Goal: Task Accomplishment & Management: Use online tool/utility

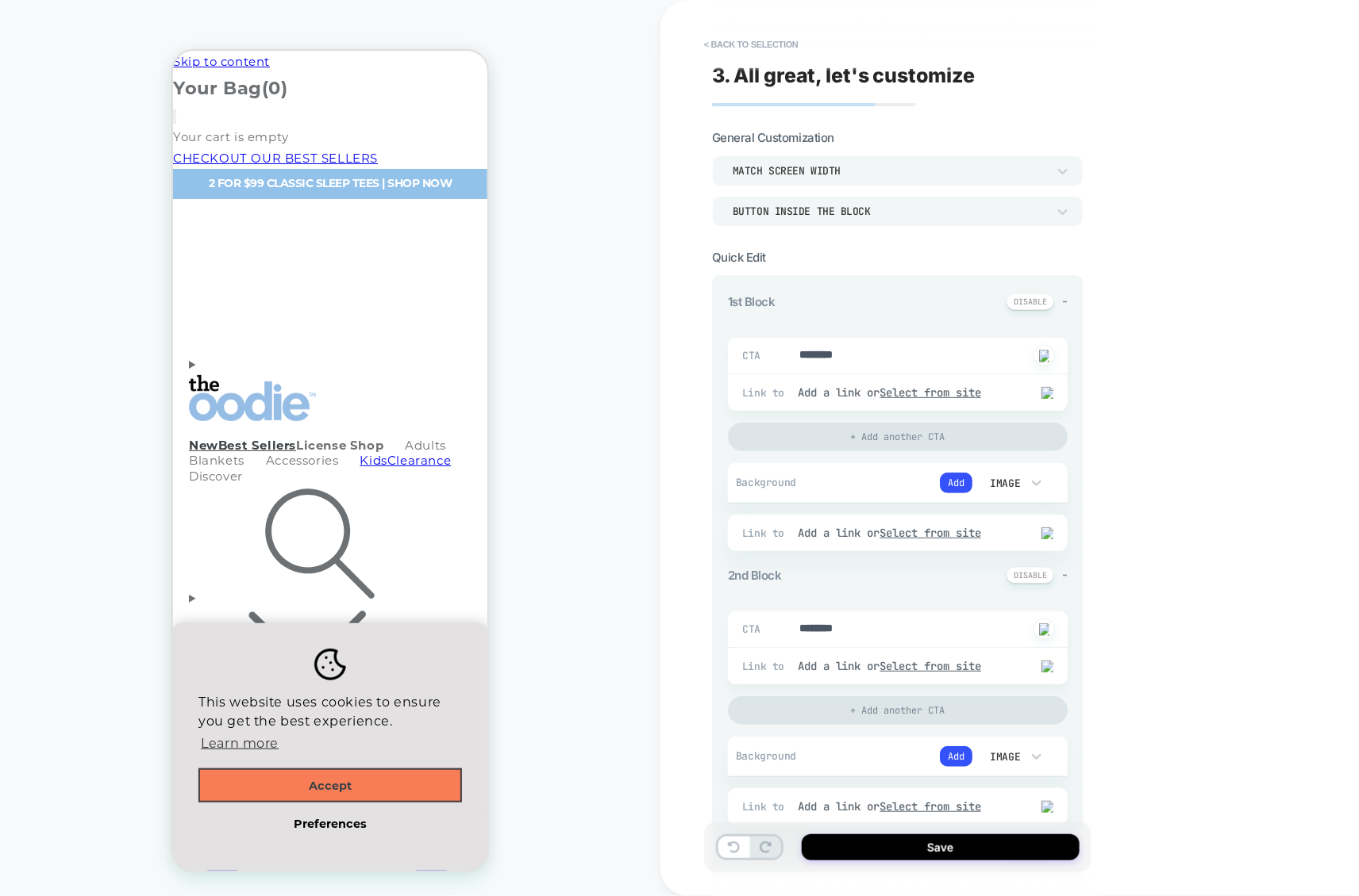
click at [0, 0] on span "-" at bounding box center [0, 0] width 0 height 0
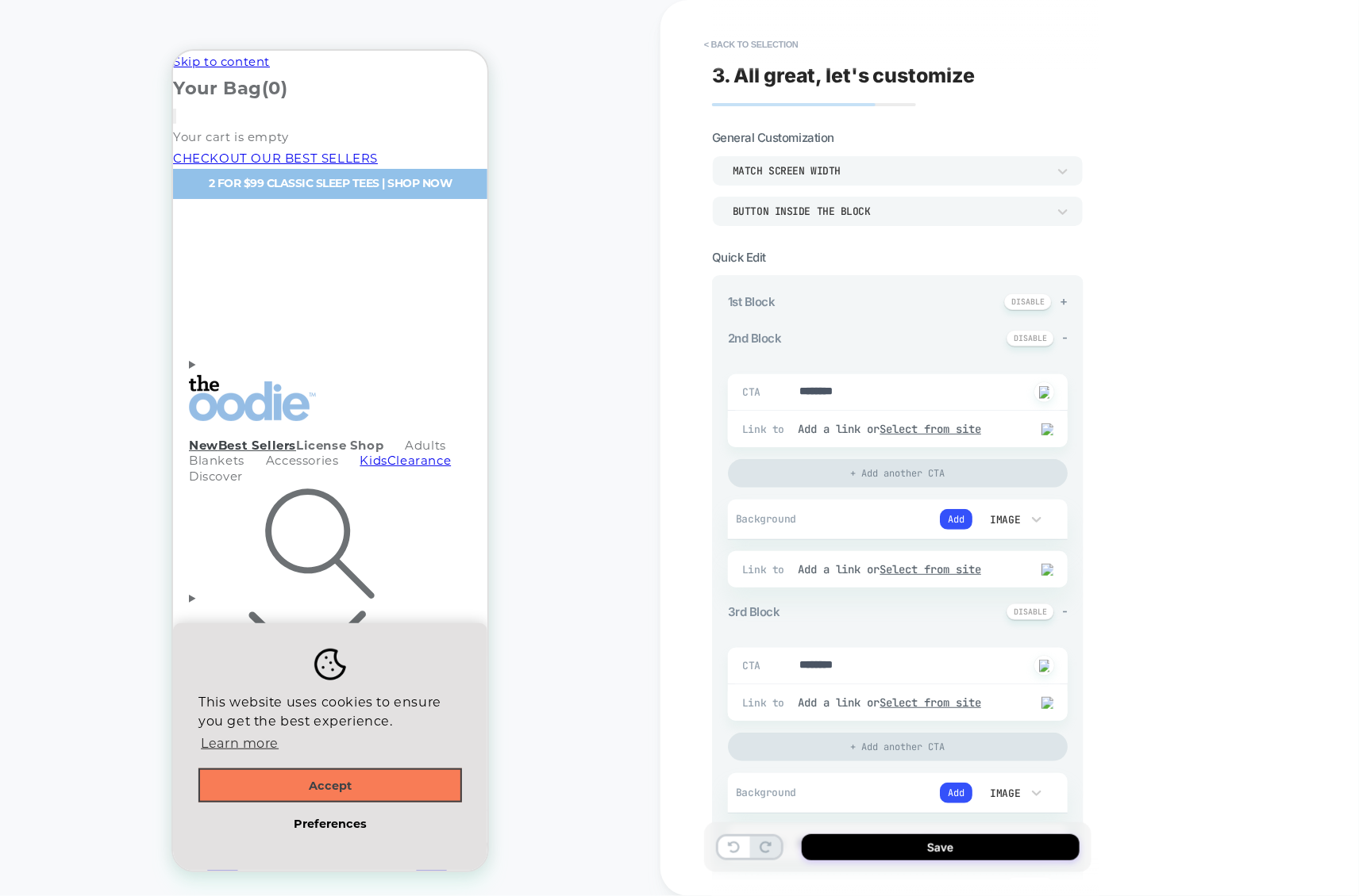
click at [0, 0] on span "+" at bounding box center [0, 0] width 0 height 0
type textarea "*"
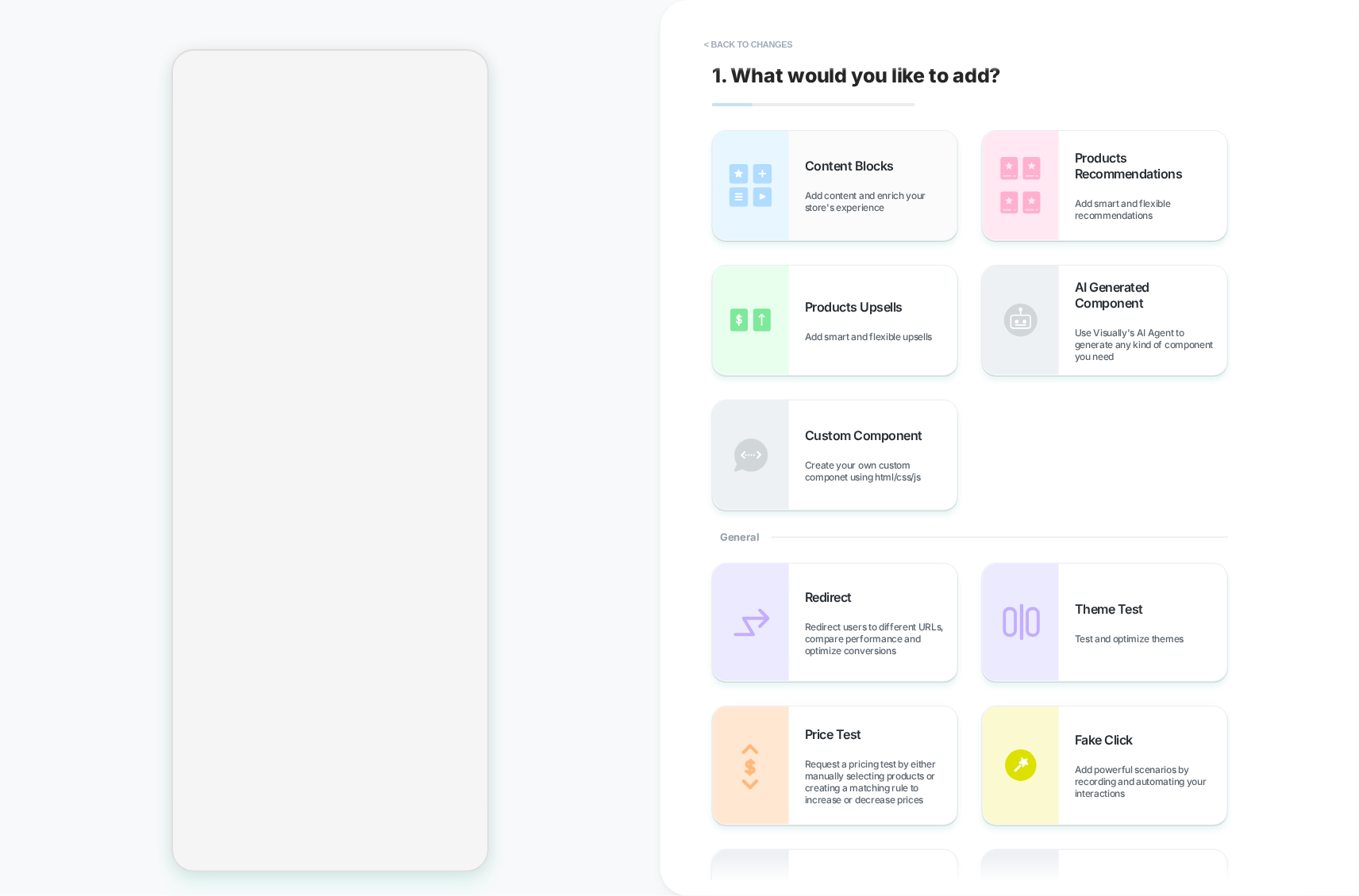
click at [833, 190] on span "Add content and enrich your store's experience" at bounding box center [880, 202] width 153 height 24
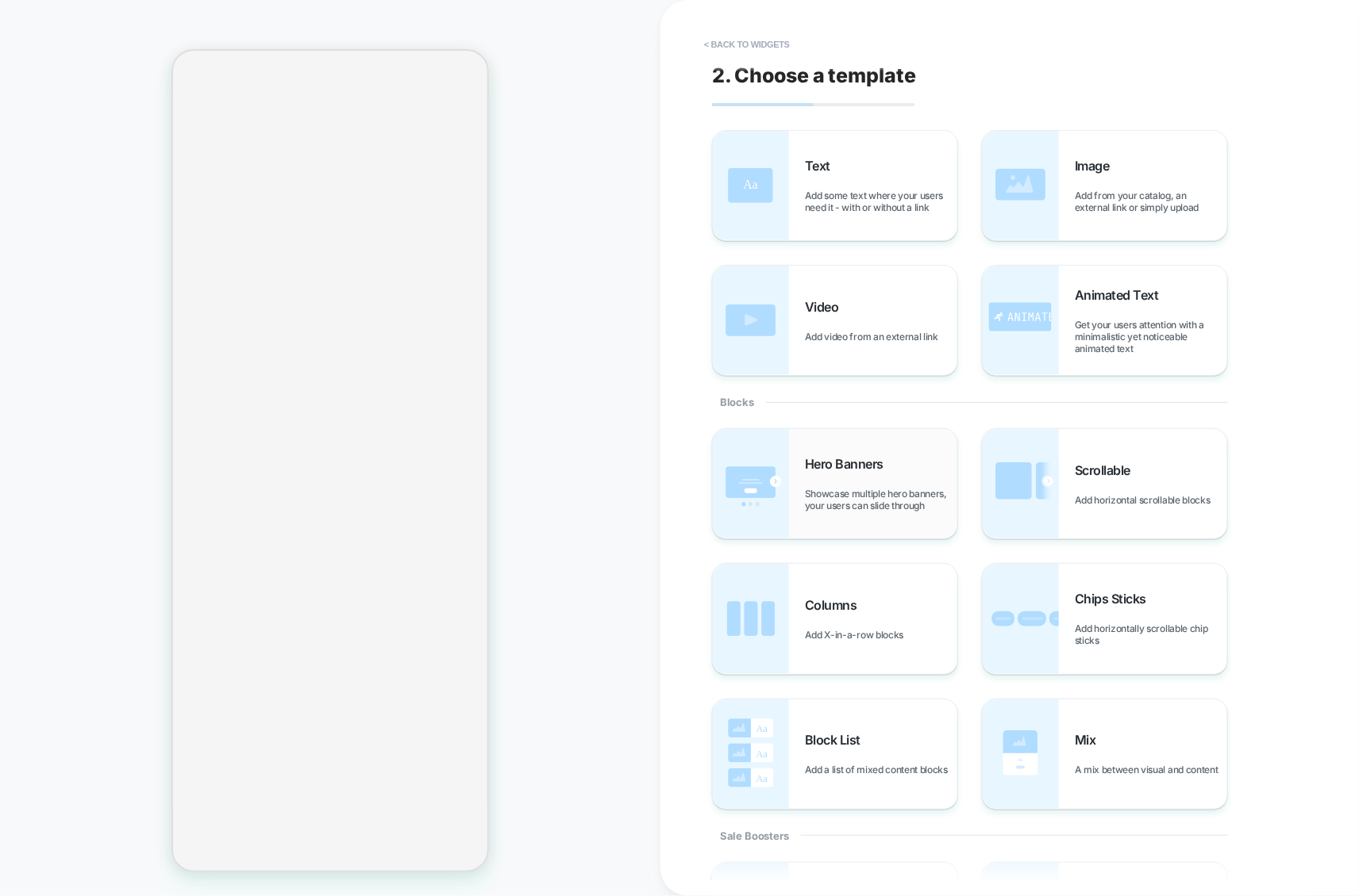
click at [886, 488] on span "Showcase multiple hero banners, your users can slide through" at bounding box center [880, 499] width 153 height 24
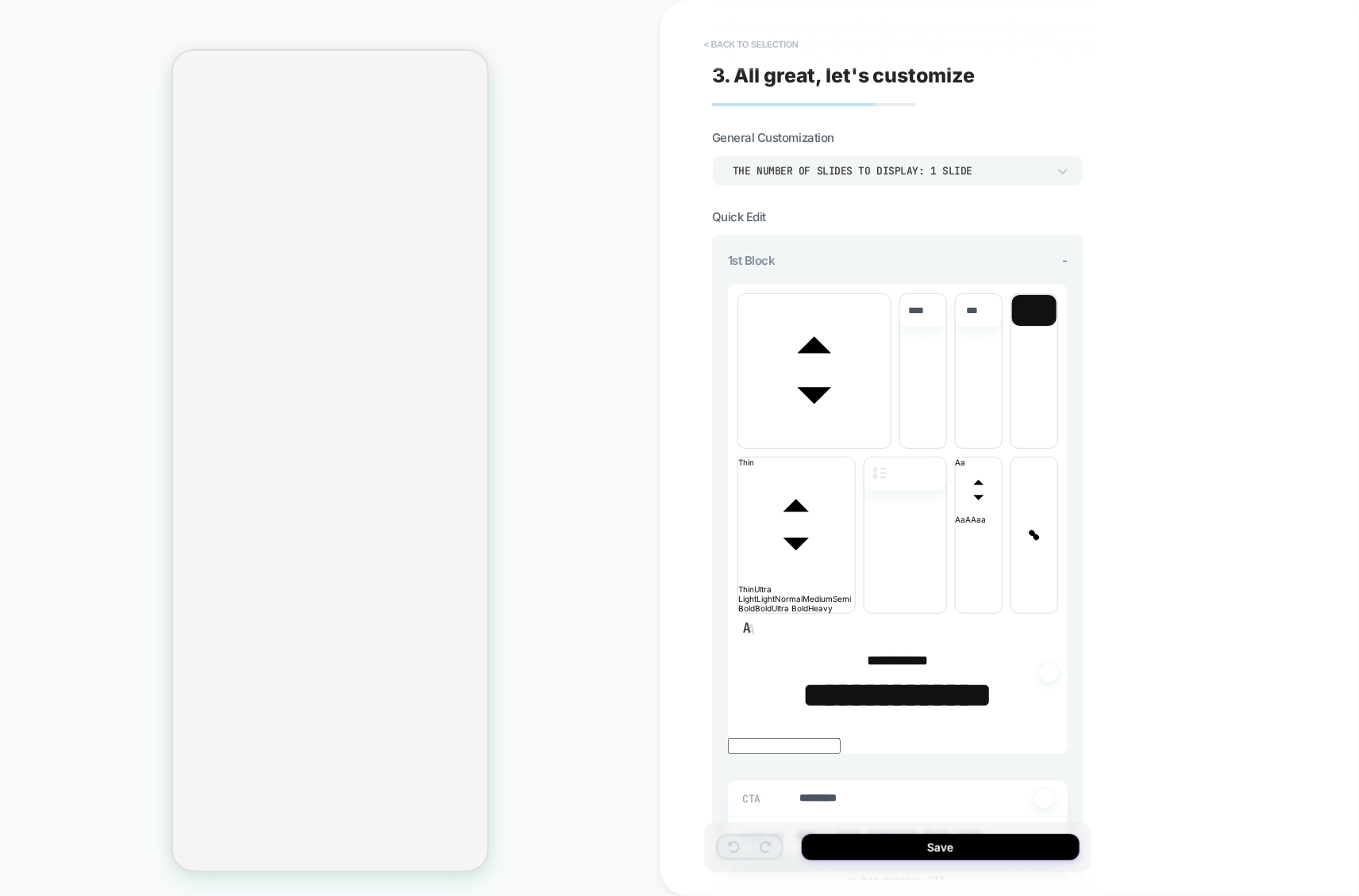
click at [749, 41] on button "< Back to selection" at bounding box center [751, 45] width 111 height 25
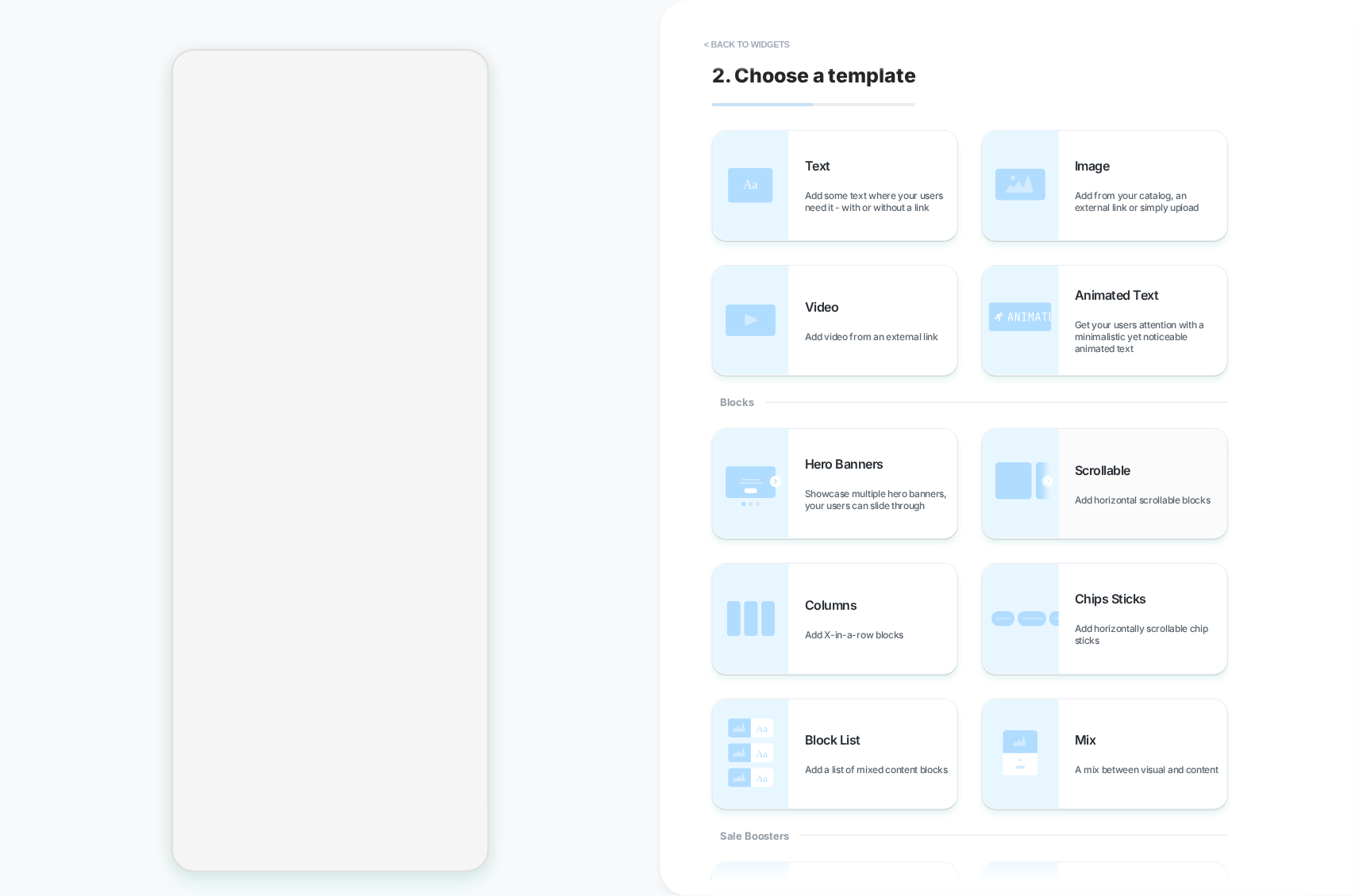
click at [1042, 484] on img at bounding box center [1021, 484] width 76 height 110
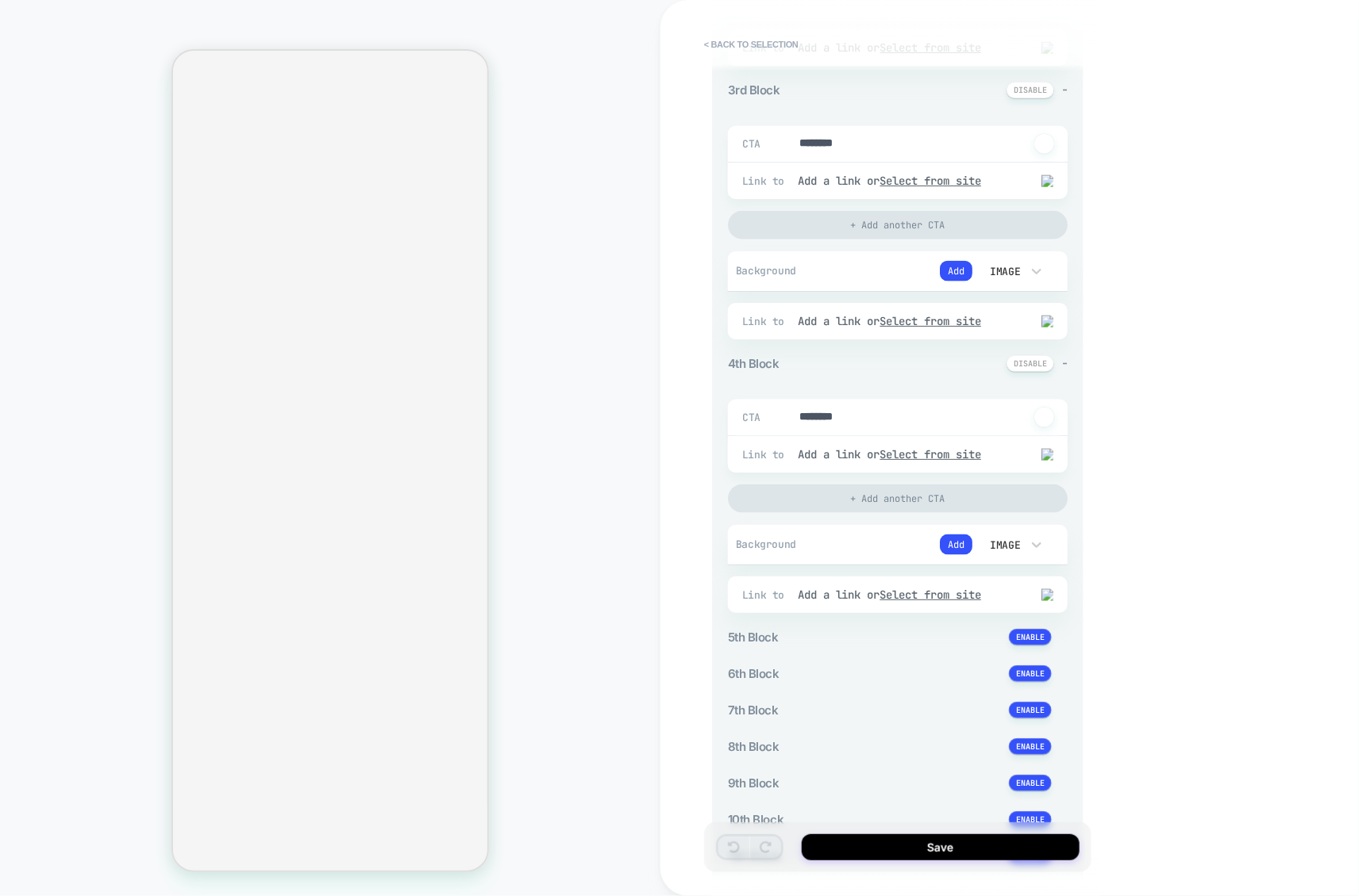
scroll to position [1104, 0]
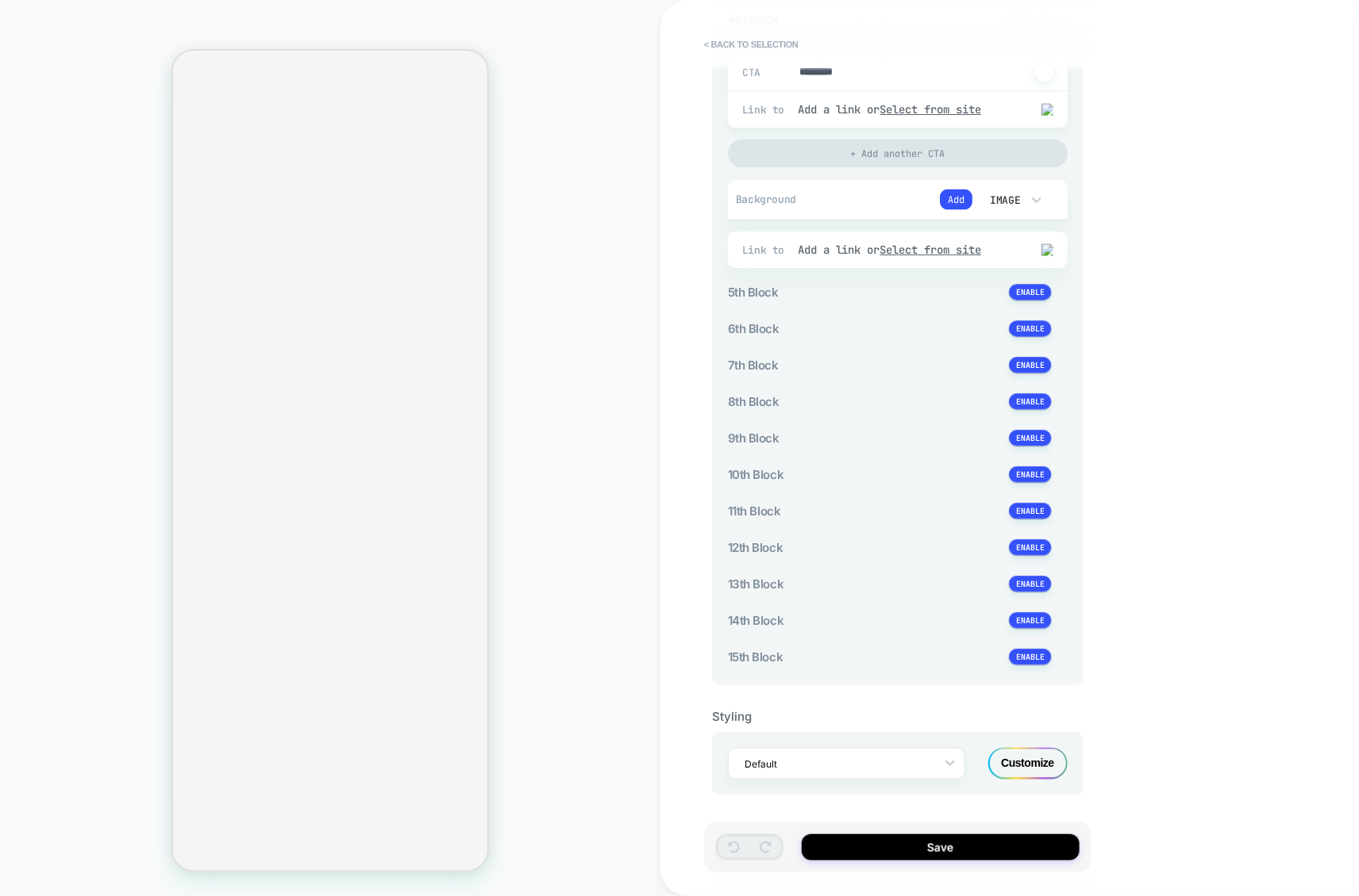
click at [1005, 752] on div "Customize" at bounding box center [1027, 764] width 79 height 32
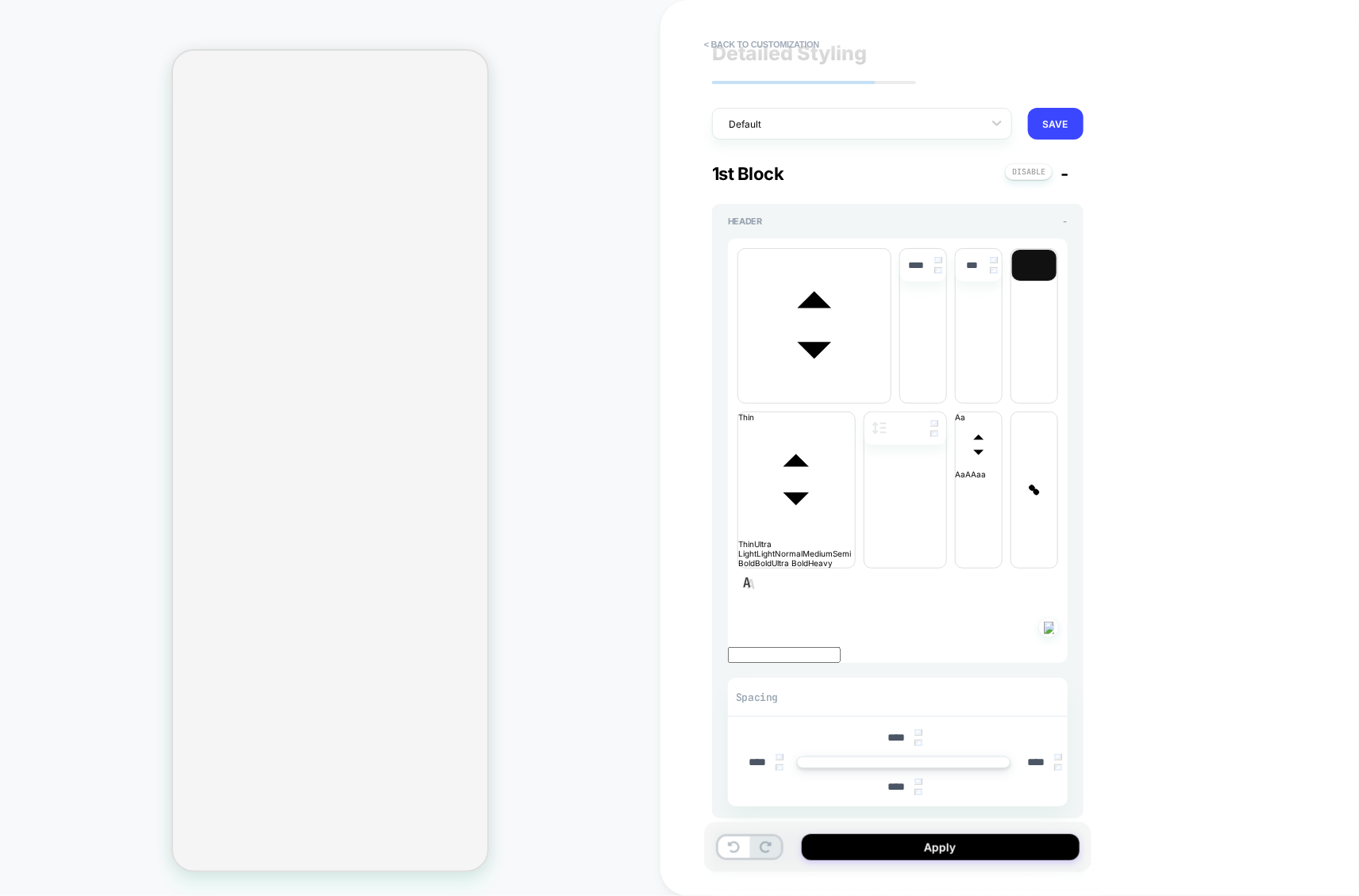
scroll to position [0, 0]
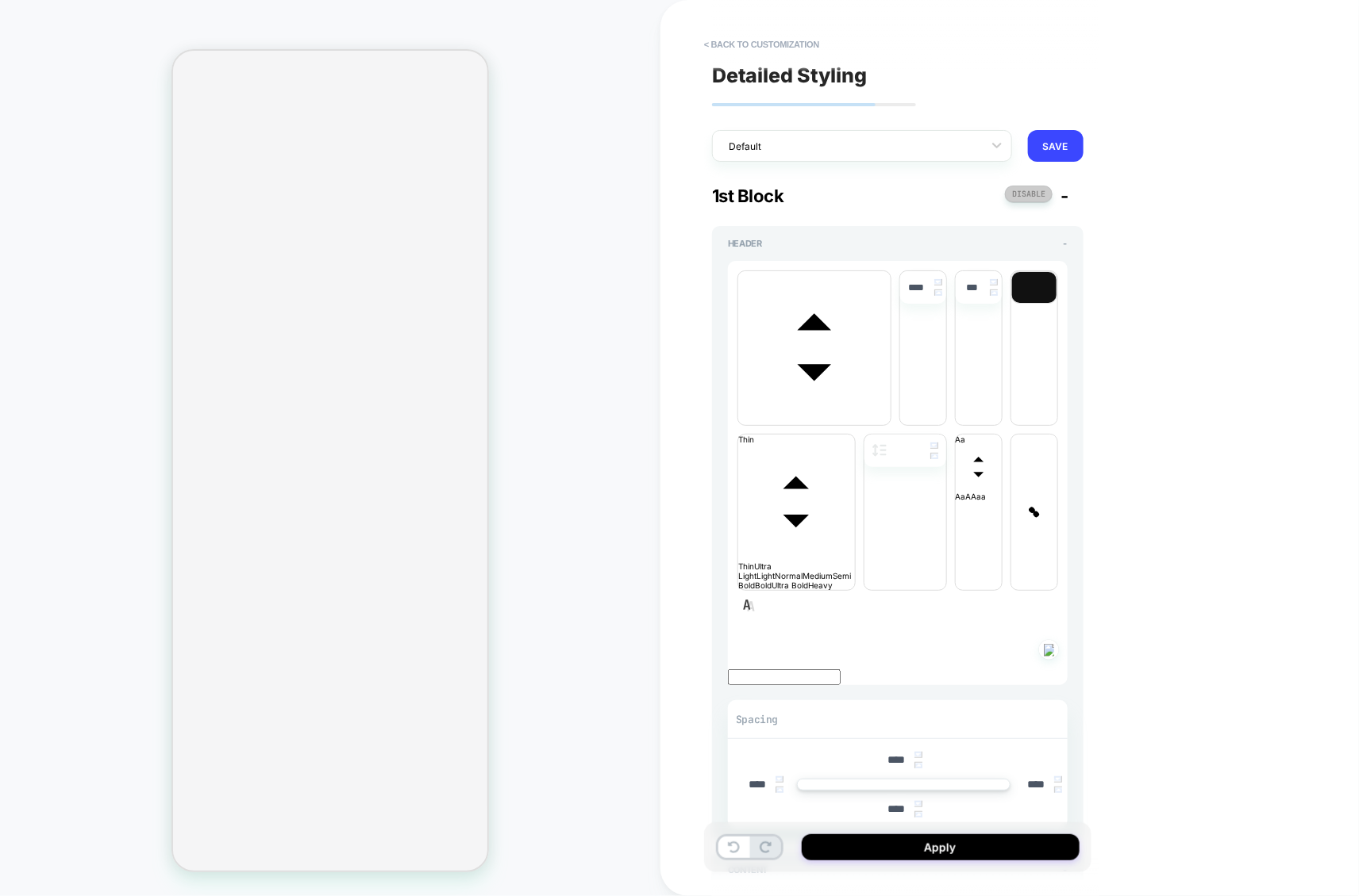
click at [1038, 200] on button at bounding box center [1028, 194] width 47 height 17
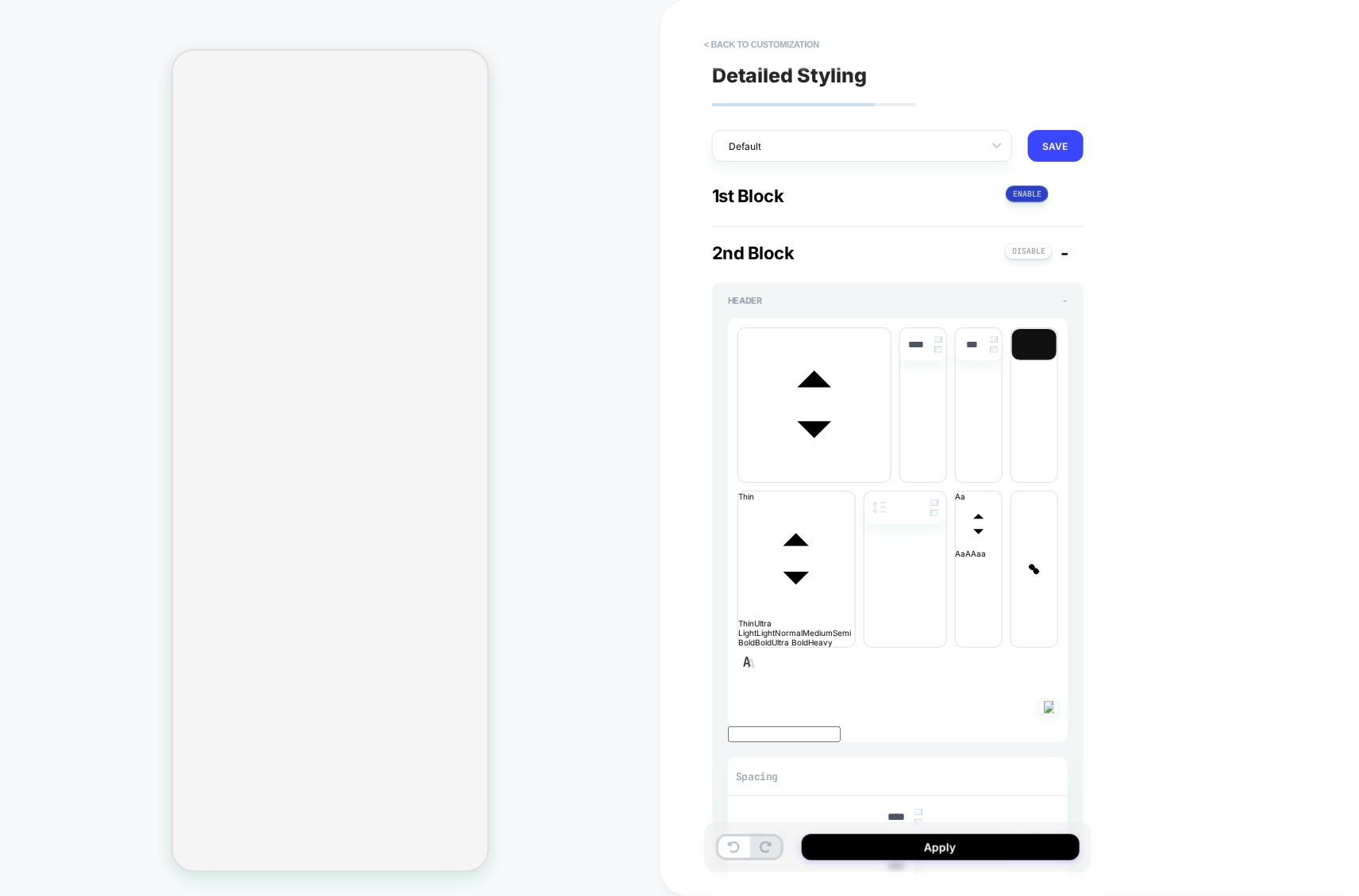
click at [1038, 200] on button at bounding box center [1026, 194] width 43 height 17
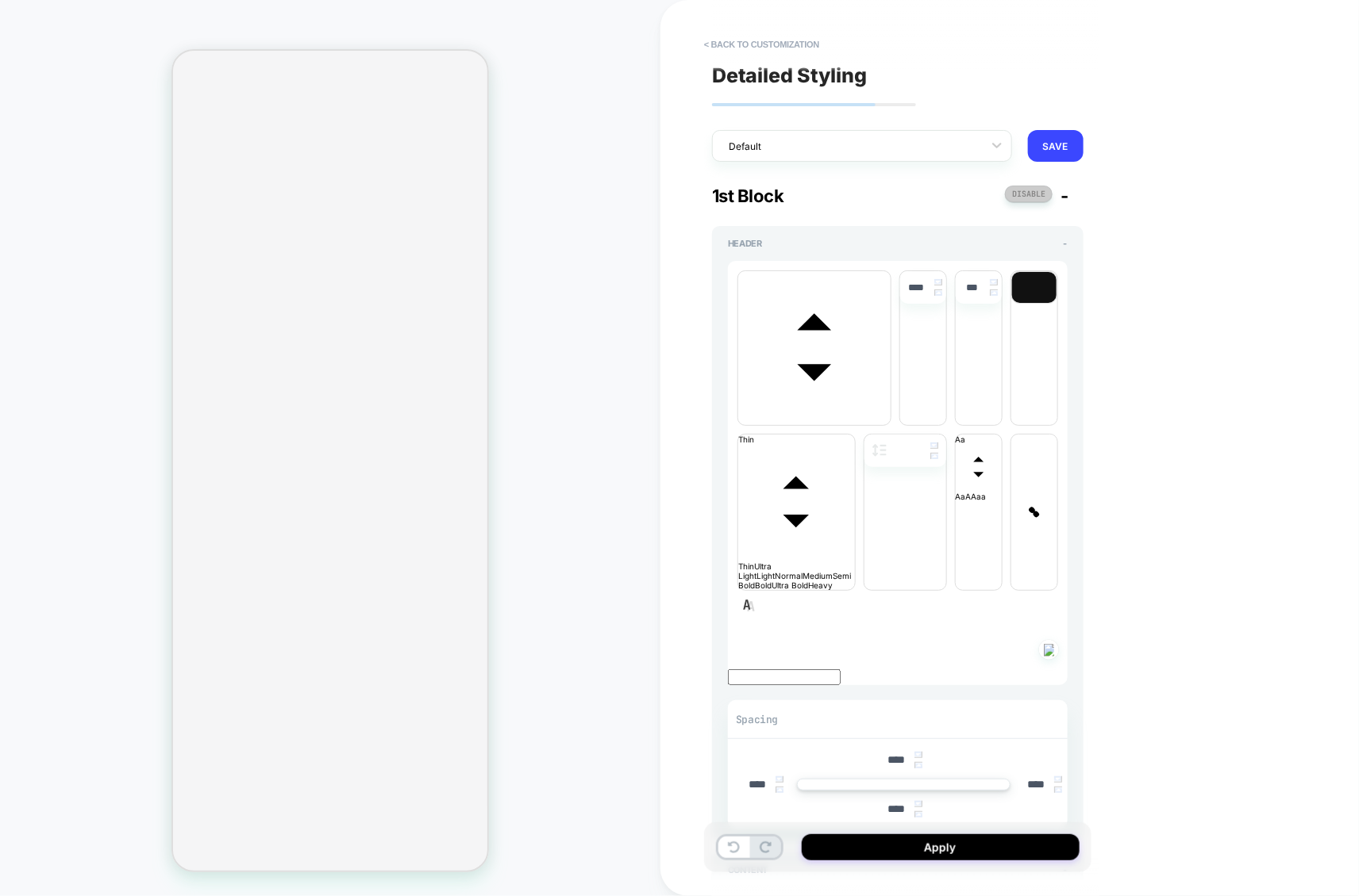
click at [1037, 195] on button at bounding box center [1028, 194] width 47 height 17
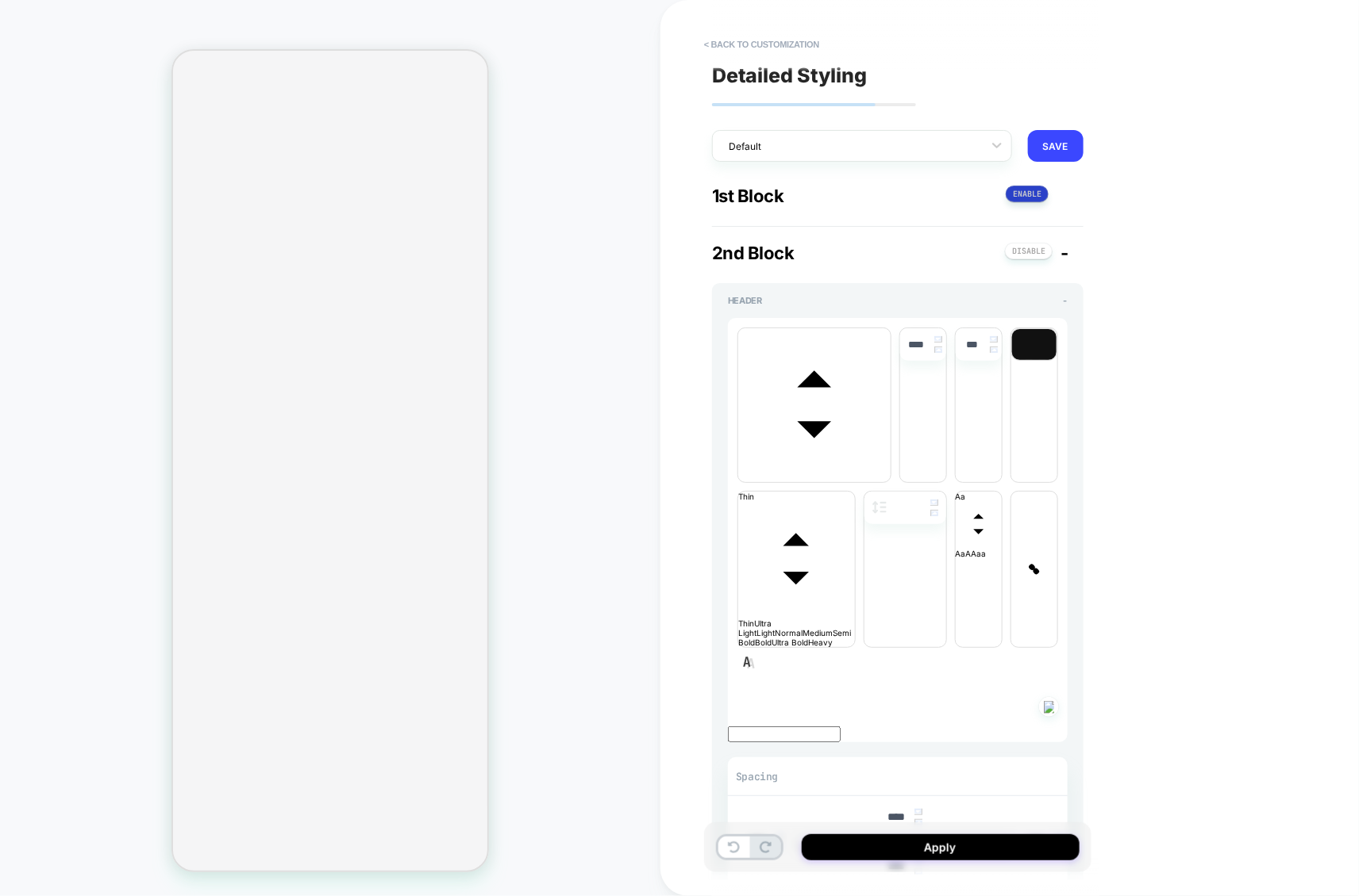
click at [1037, 195] on button at bounding box center [1026, 194] width 43 height 17
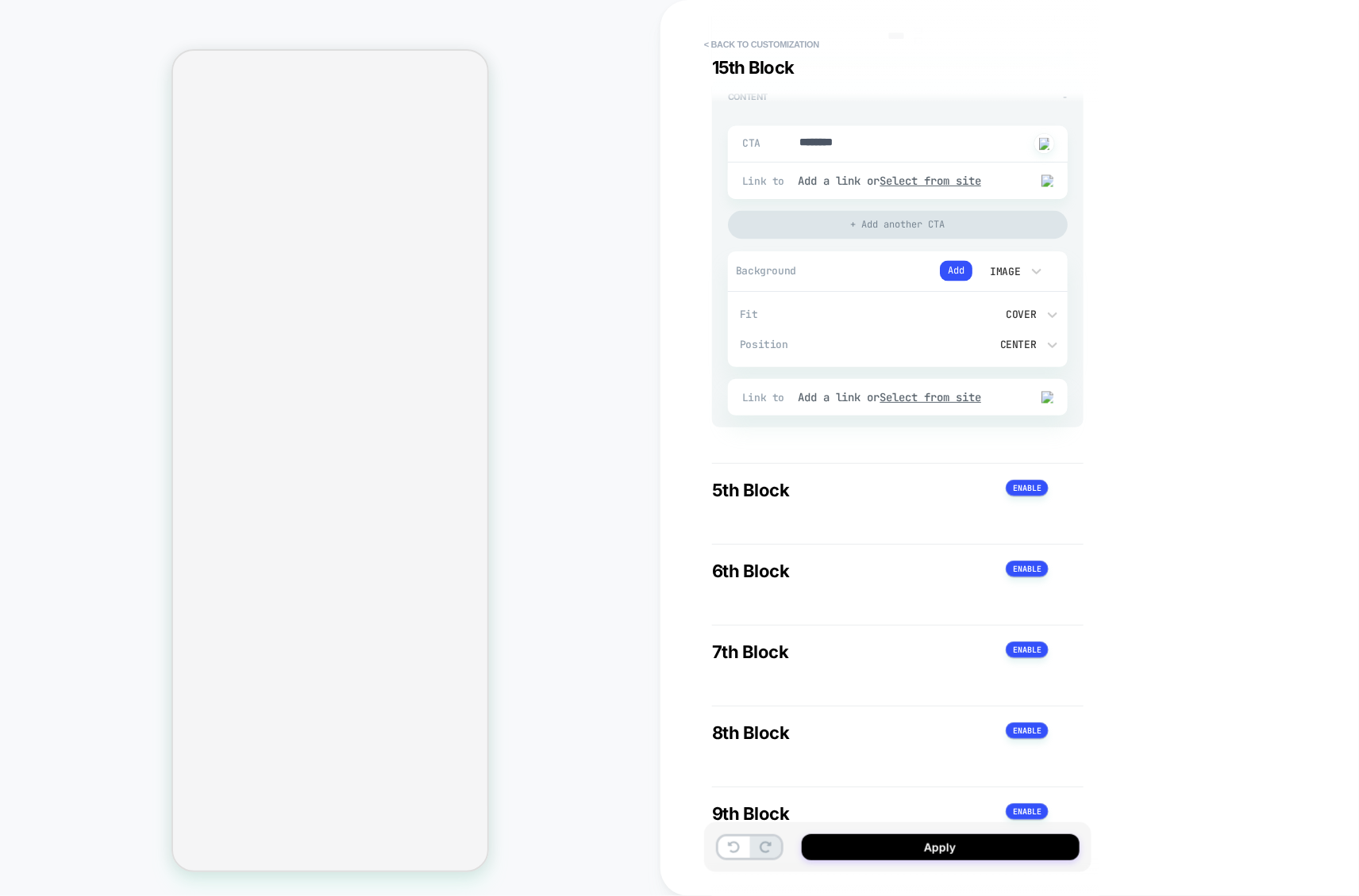
scroll to position [3951, 0]
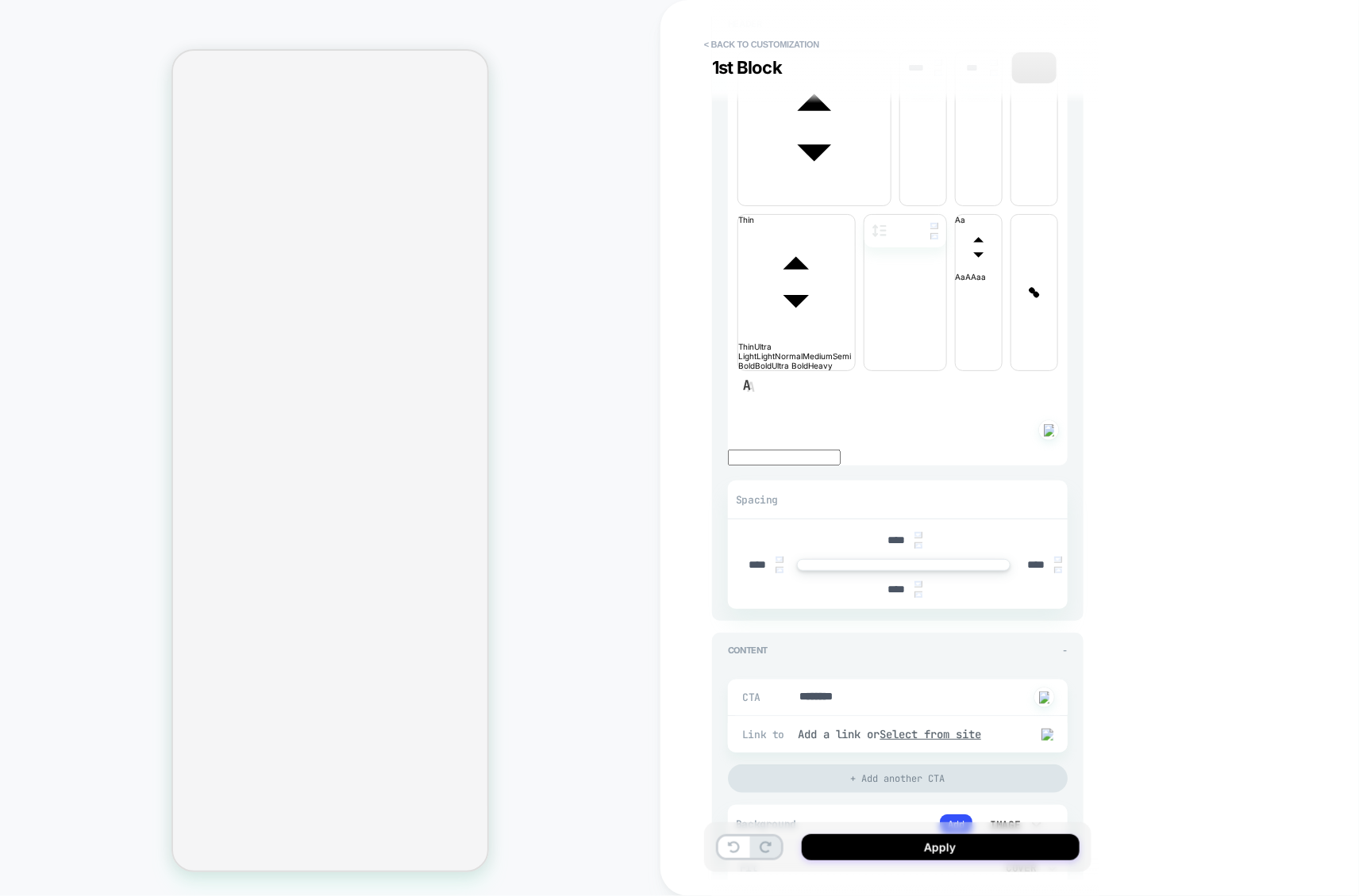
scroll to position [0, 0]
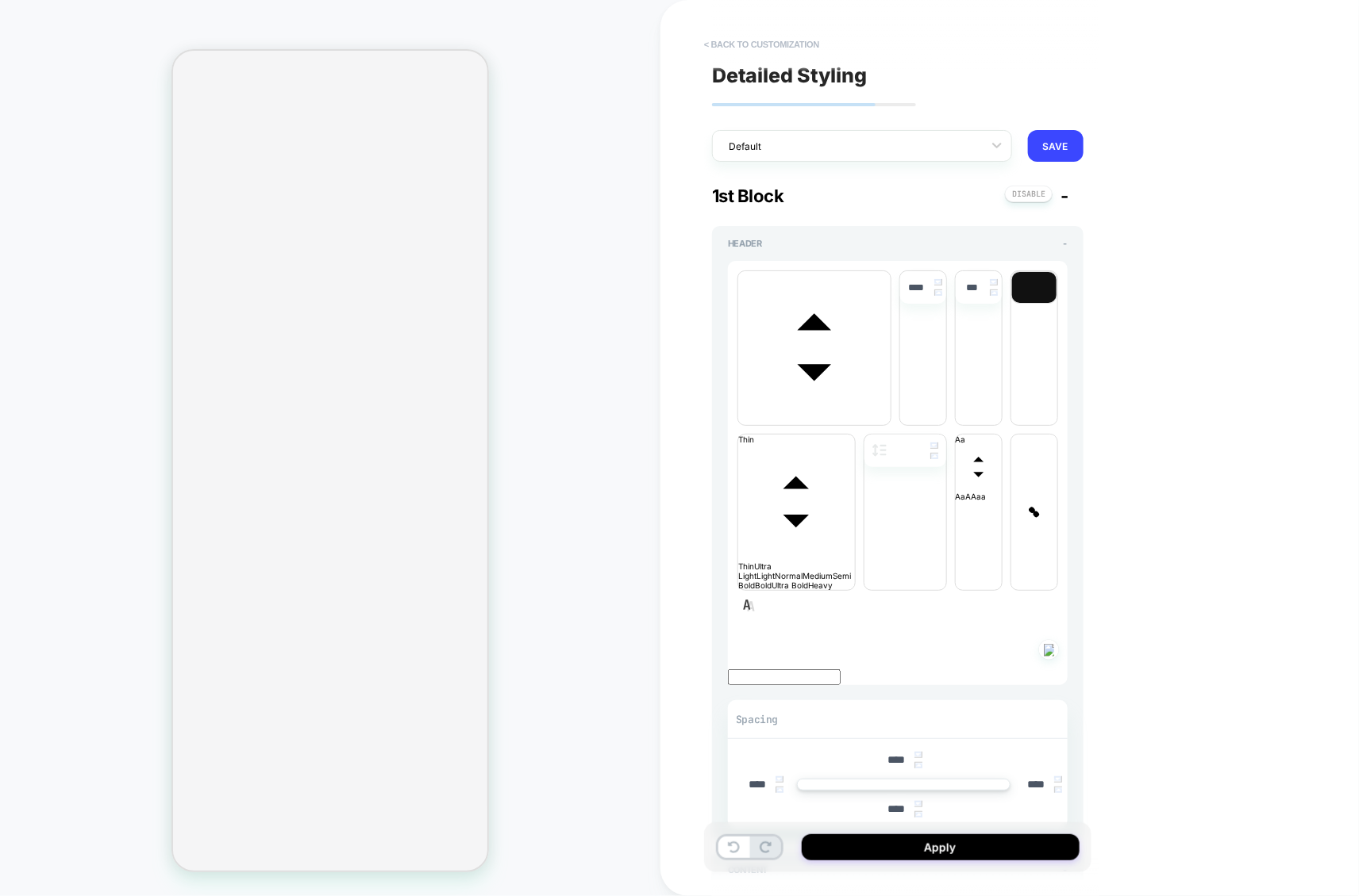
click at [788, 37] on button "< Back to customization" at bounding box center [761, 45] width 131 height 25
type textarea "*"
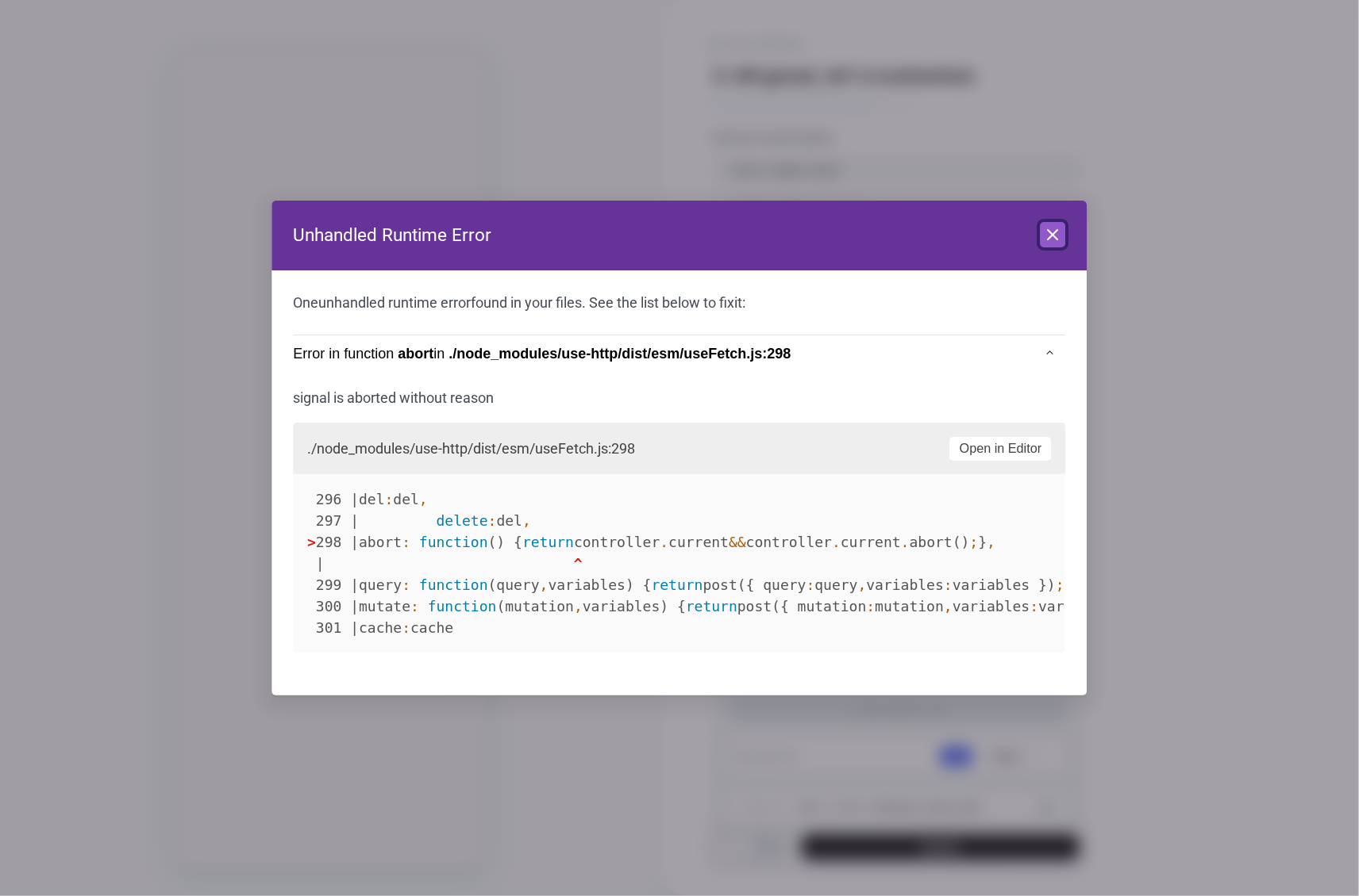
click at [1058, 240] on icon at bounding box center [1053, 235] width 19 height 19
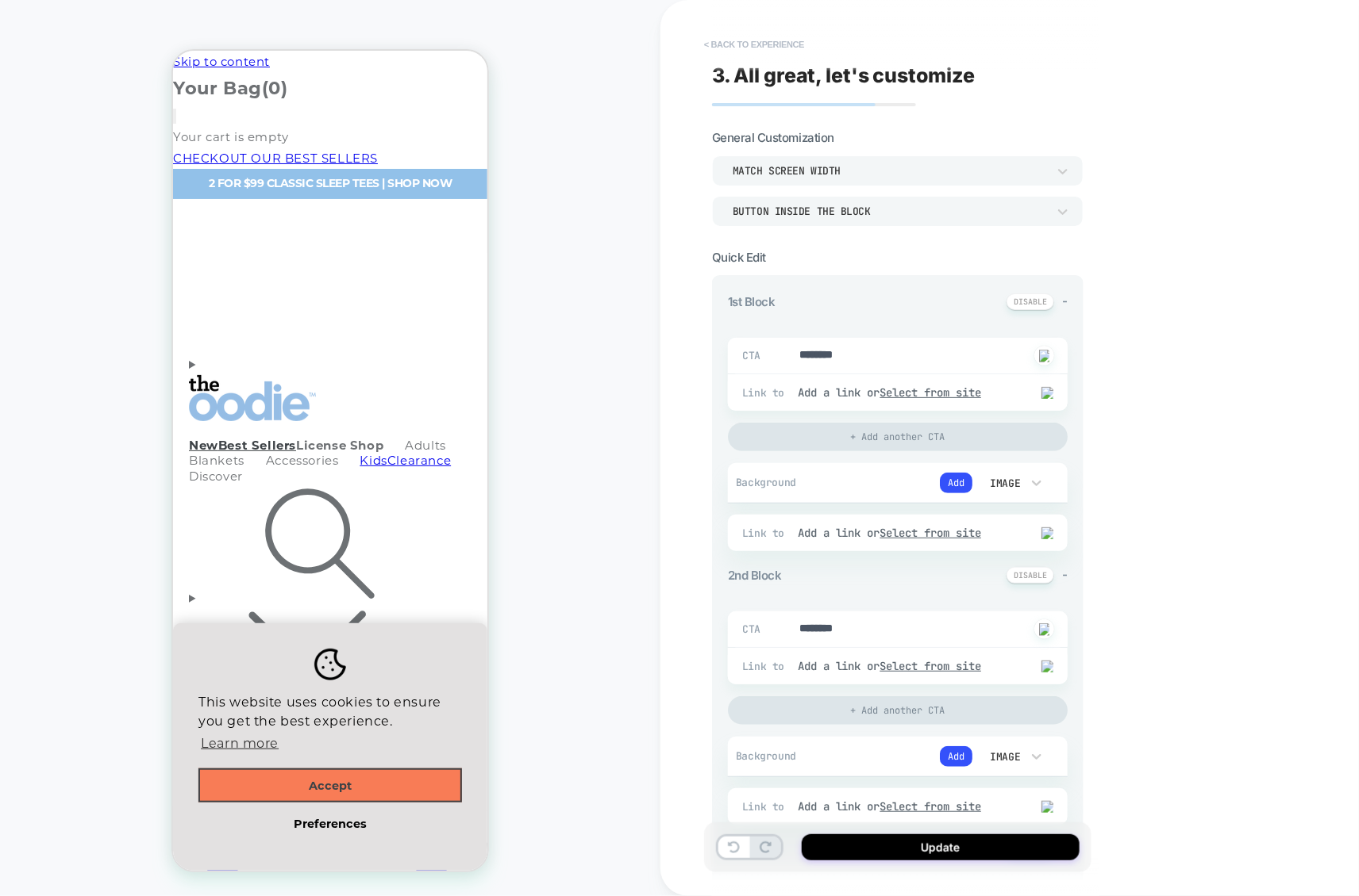
click at [765, 40] on button "< Back to experience" at bounding box center [754, 45] width 116 height 25
type textarea "*"
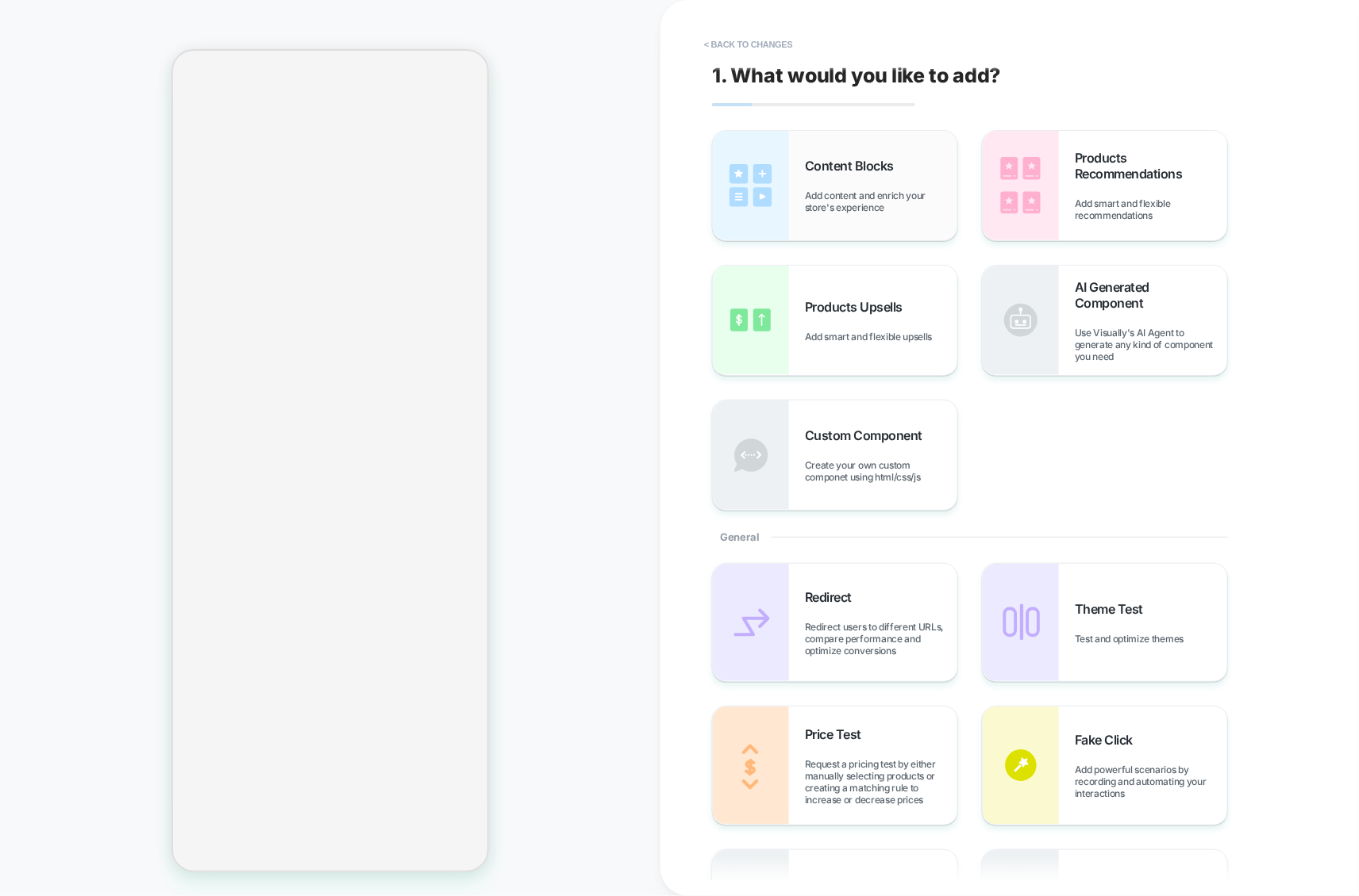
click at [821, 197] on span "Add content and enrich your store's experience" at bounding box center [880, 202] width 153 height 24
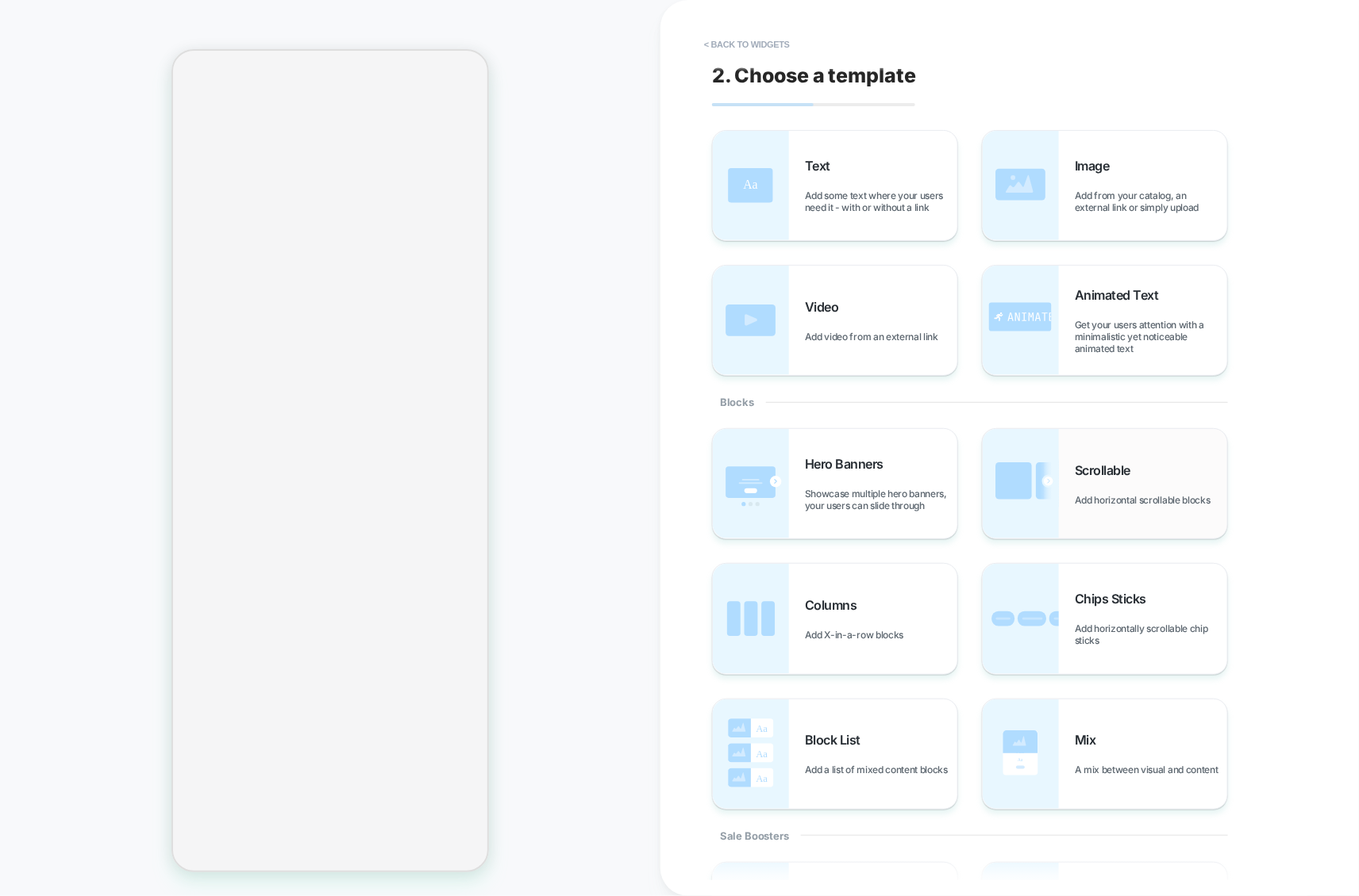
click at [1050, 503] on img at bounding box center [1021, 484] width 76 height 110
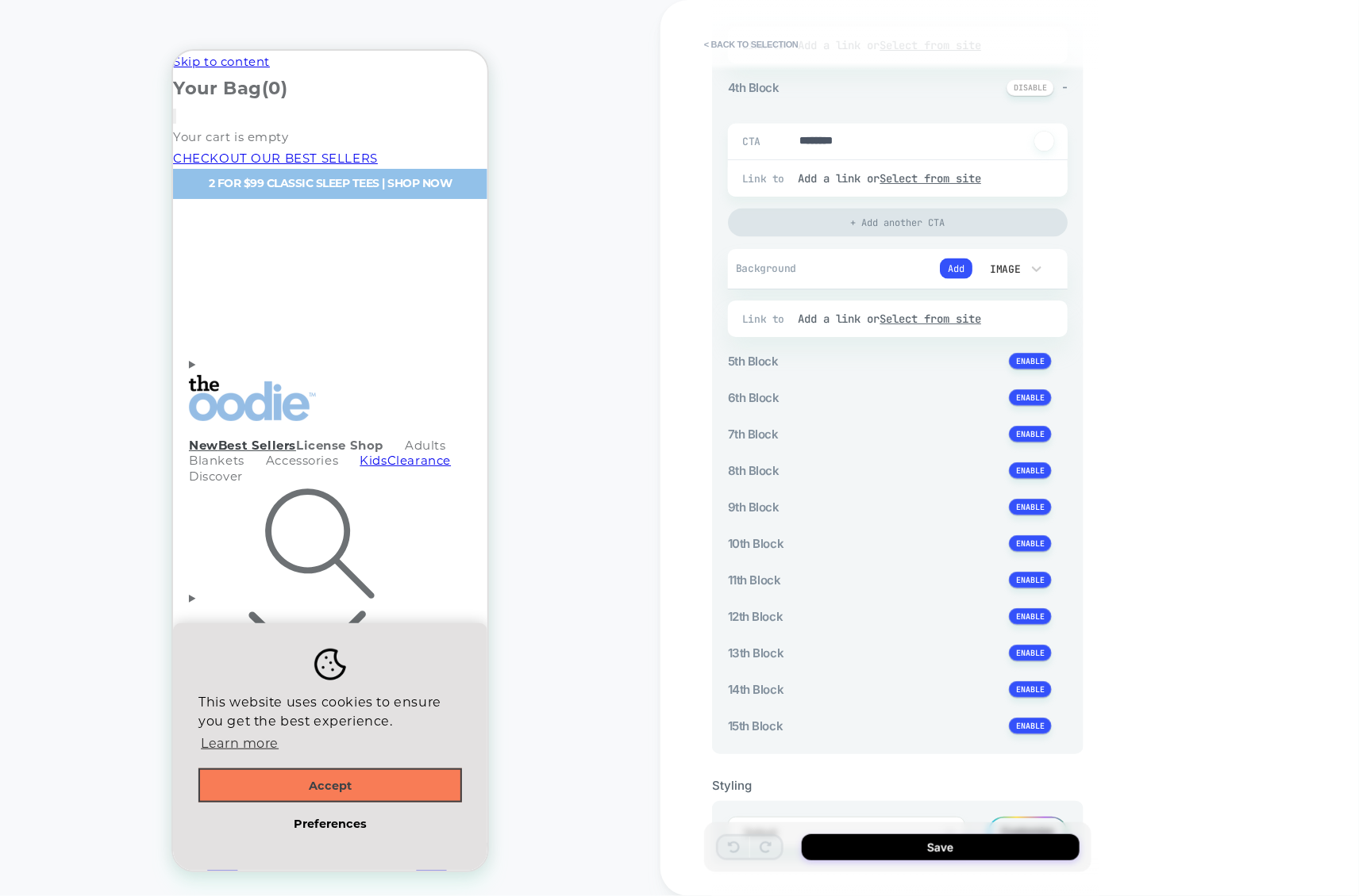
scroll to position [1104, 0]
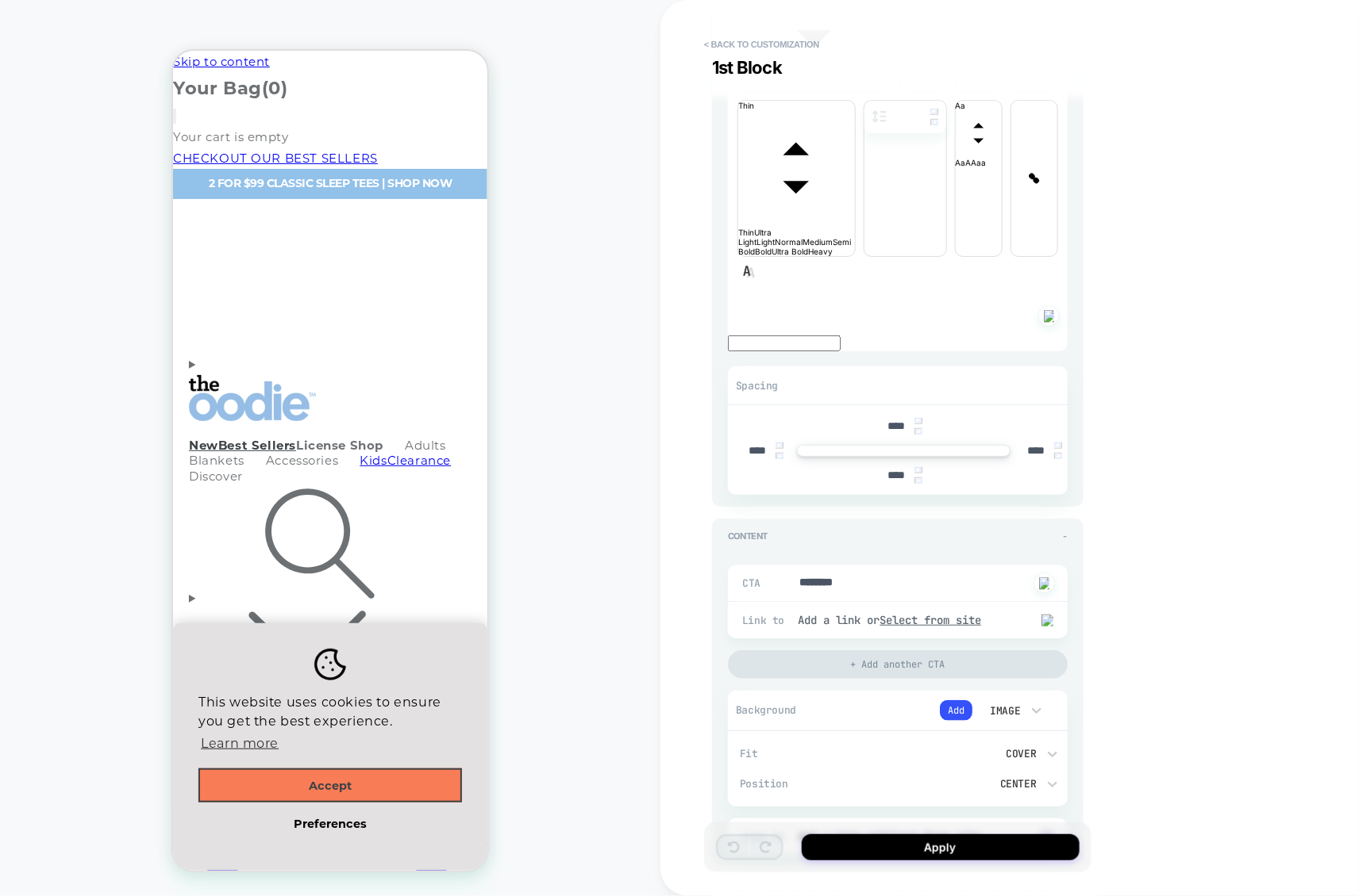
scroll to position [0, 0]
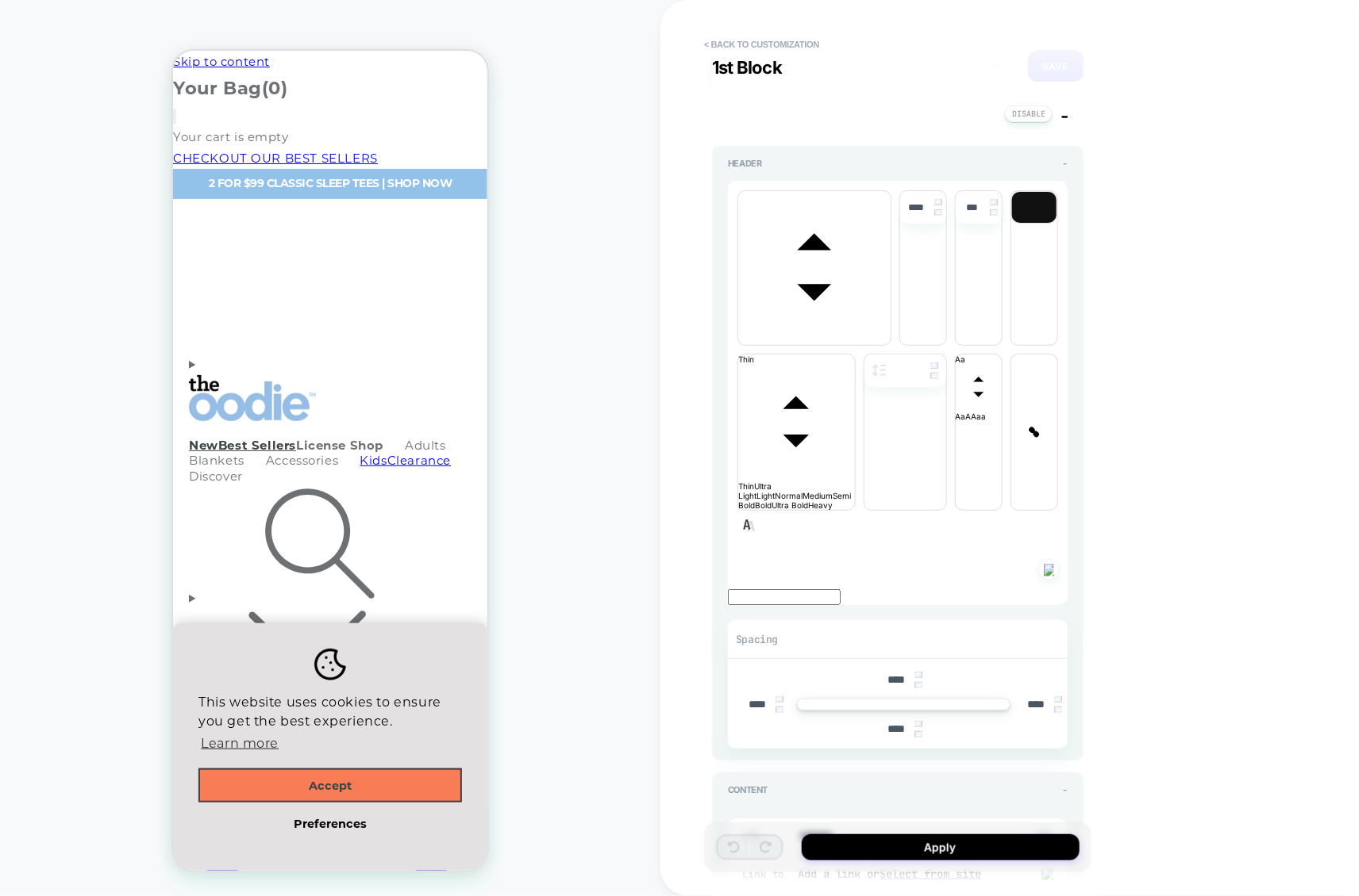
click at [0, 0] on div "**********" at bounding box center [0, 0] width 0 height 0
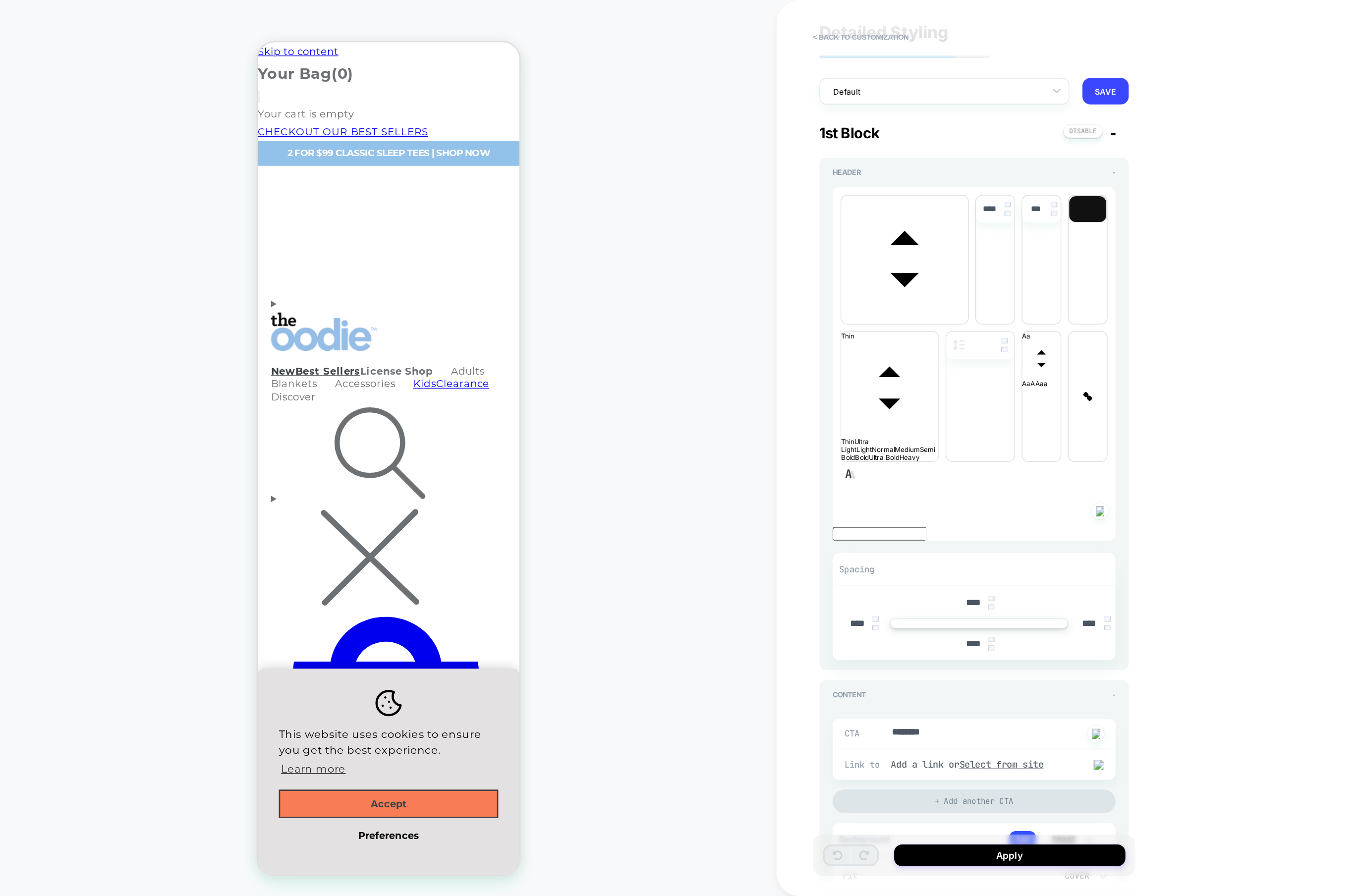
scroll to position [25, 0]
click at [0, 0] on div "**********" at bounding box center [0, 0] width 0 height 0
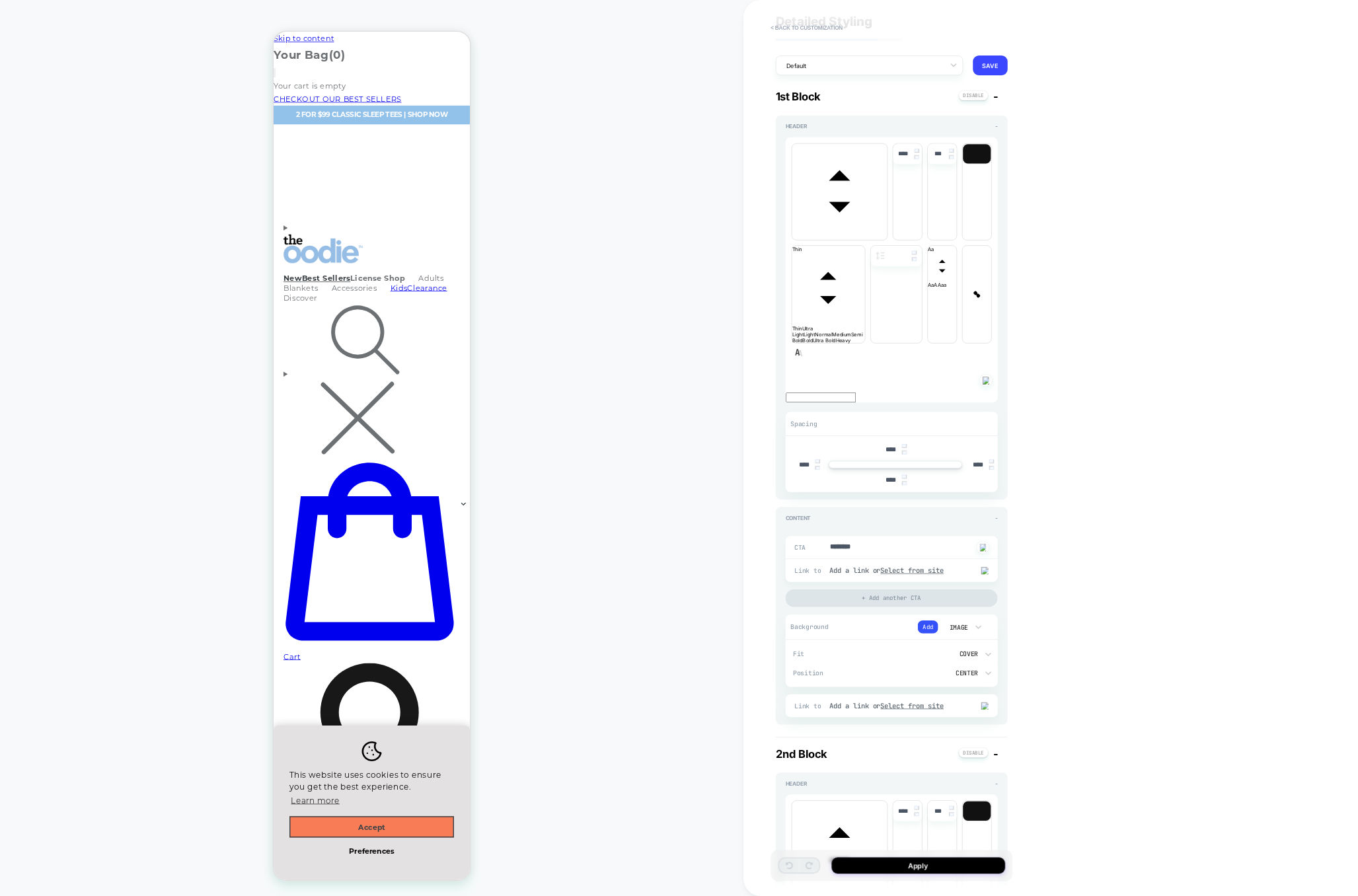
scroll to position [34, 0]
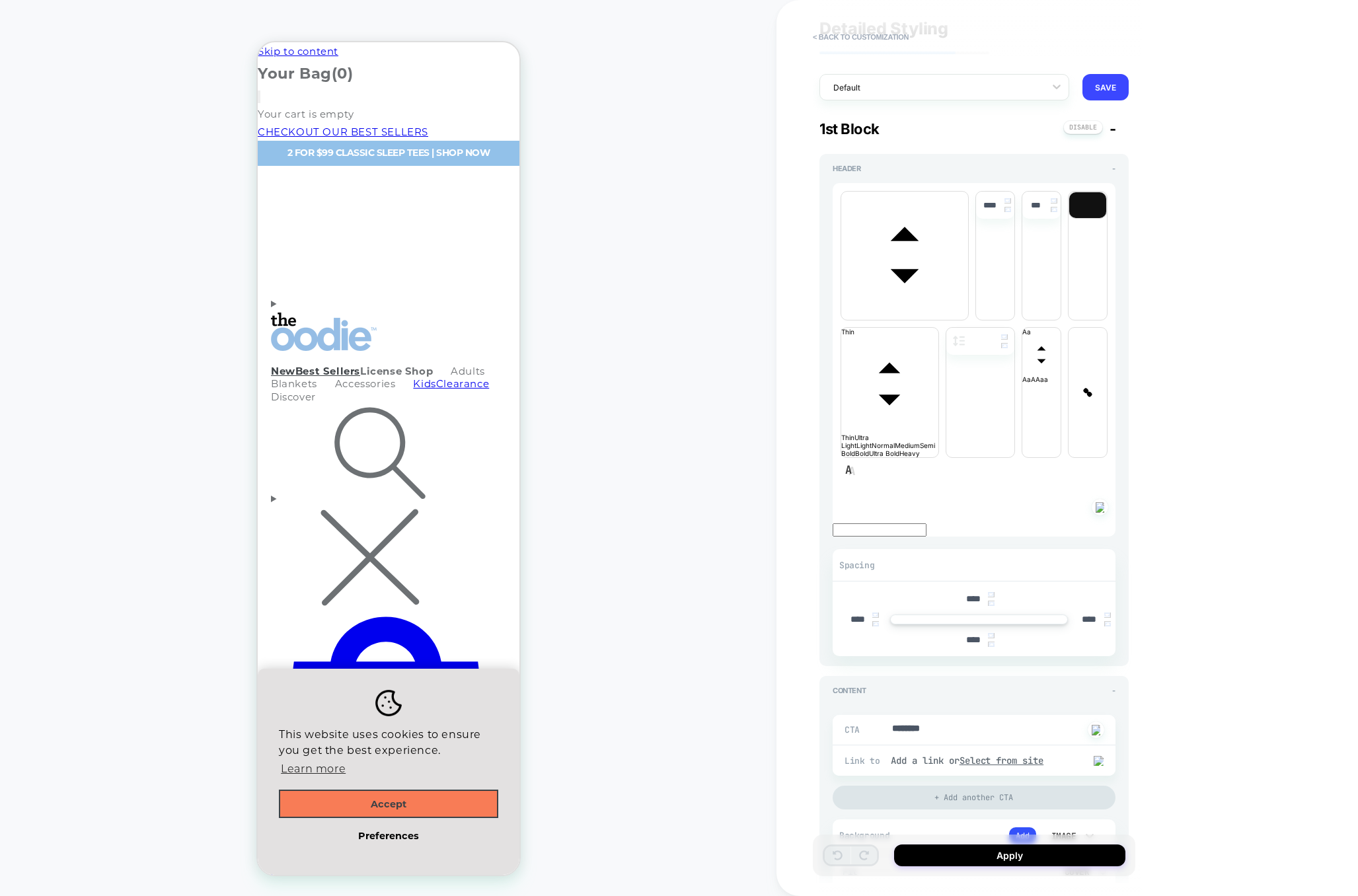
click at [0, 0] on div "**********" at bounding box center [0, 0] width 0 height 0
click at [0, 0] on button "< Back to customization" at bounding box center [0, 0] width 0 height 0
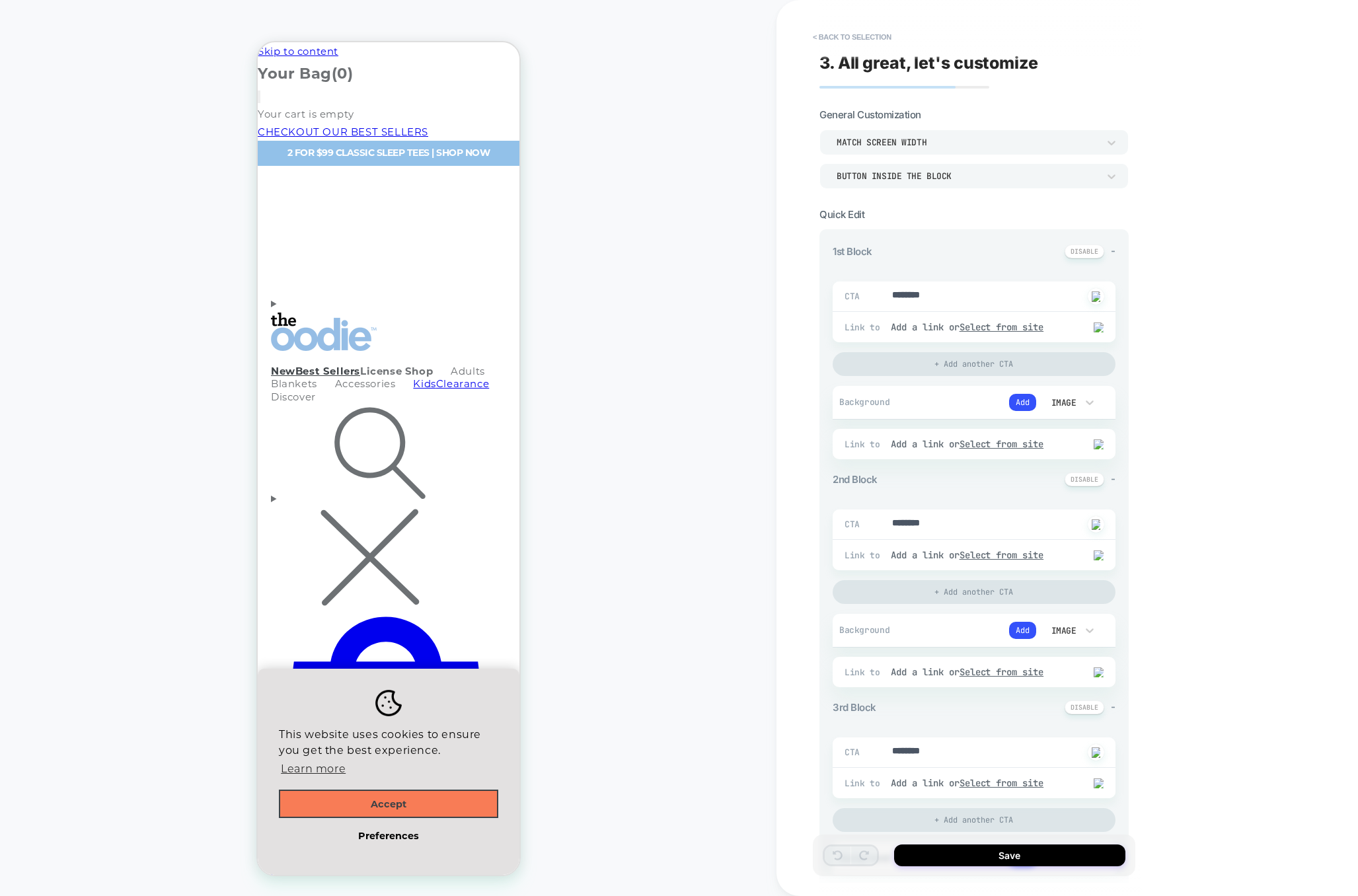
drag, startPoint x: 990, startPoint y: 247, endPoint x: 841, endPoint y: 290, distance: 155.1
click at [841, 292] on div "1st Block - CTA ******** Click to change to alternative text Link to Add a link…" at bounding box center [974, 352] width 283 height 215
drag, startPoint x: 867, startPoint y: 247, endPoint x: 768, endPoint y: 290, distance: 107.9
click at [763, 291] on div "HOMEPAGE Theme: MAIN < Back to selection 3. All great, let's customize General …" at bounding box center [679, 448] width 1358 height 896
drag, startPoint x: 978, startPoint y: 247, endPoint x: 855, endPoint y: 248, distance: 123.0
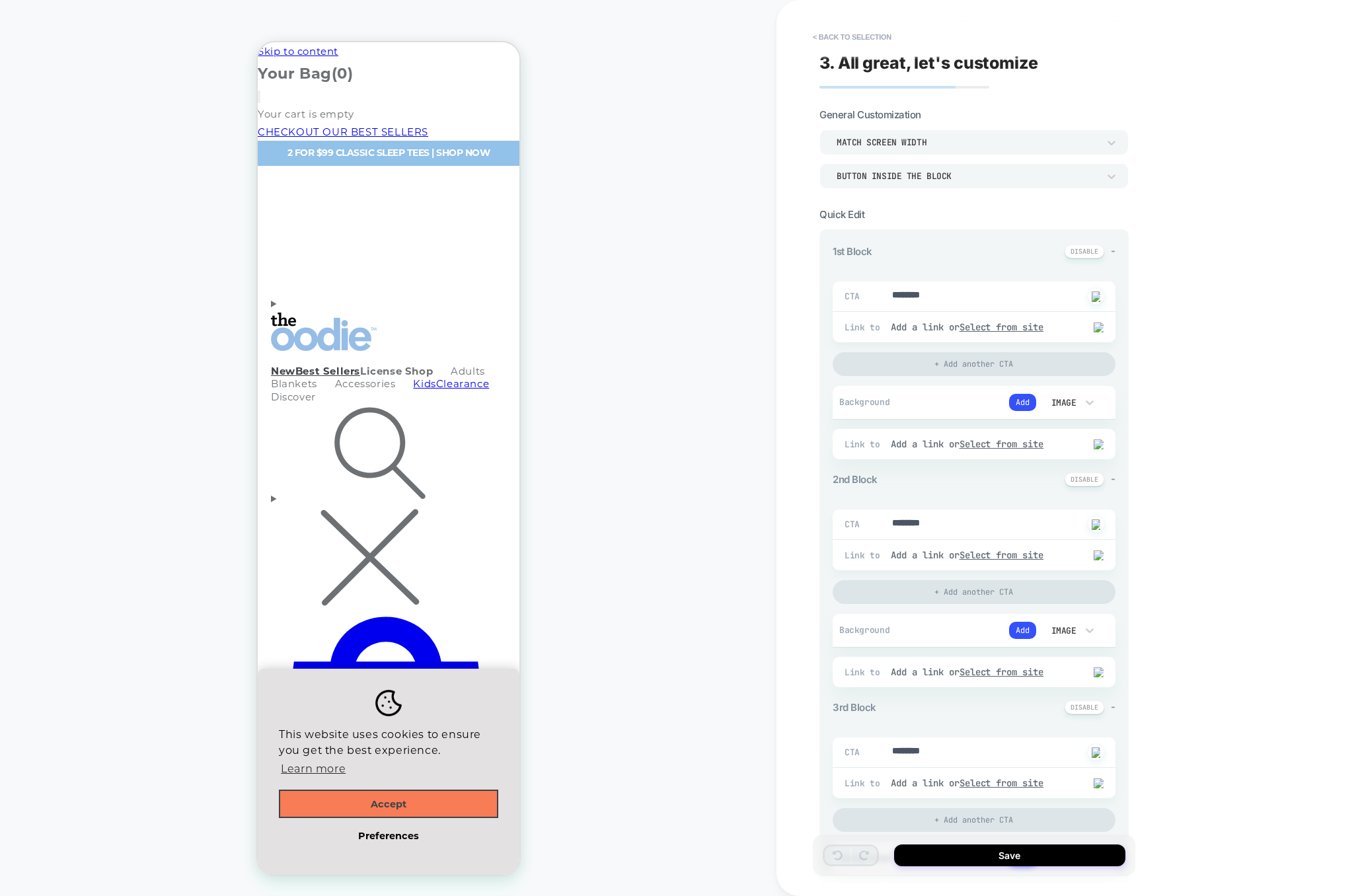
click at [855, 249] on div "1st Block -" at bounding box center [974, 252] width 283 height 14
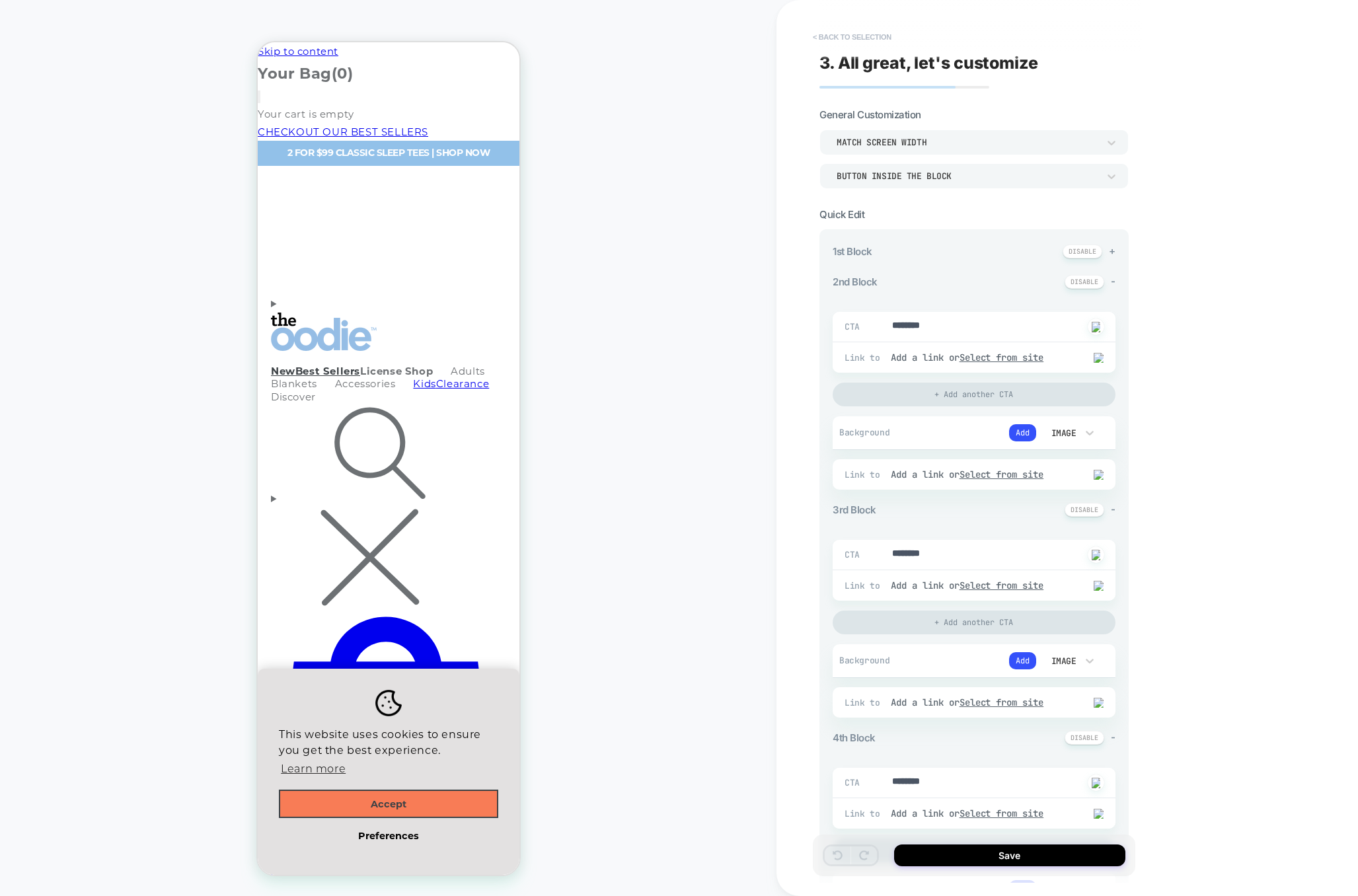
click at [860, 34] on button "< Back to selection" at bounding box center [852, 37] width 92 height 21
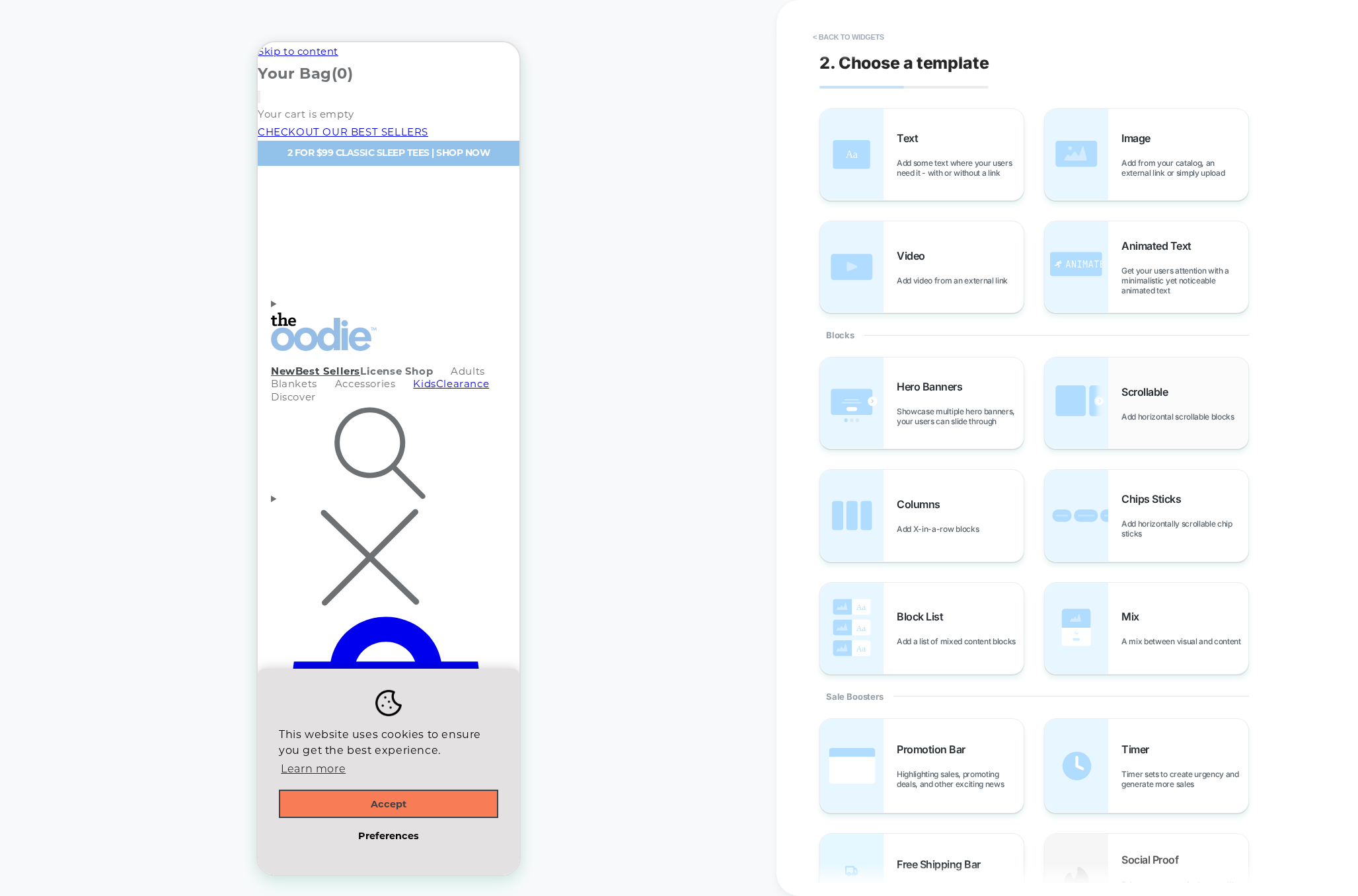
click at [1109, 396] on div "Scrollable Add horizontal scrollable blocks" at bounding box center [1146, 403] width 204 height 91
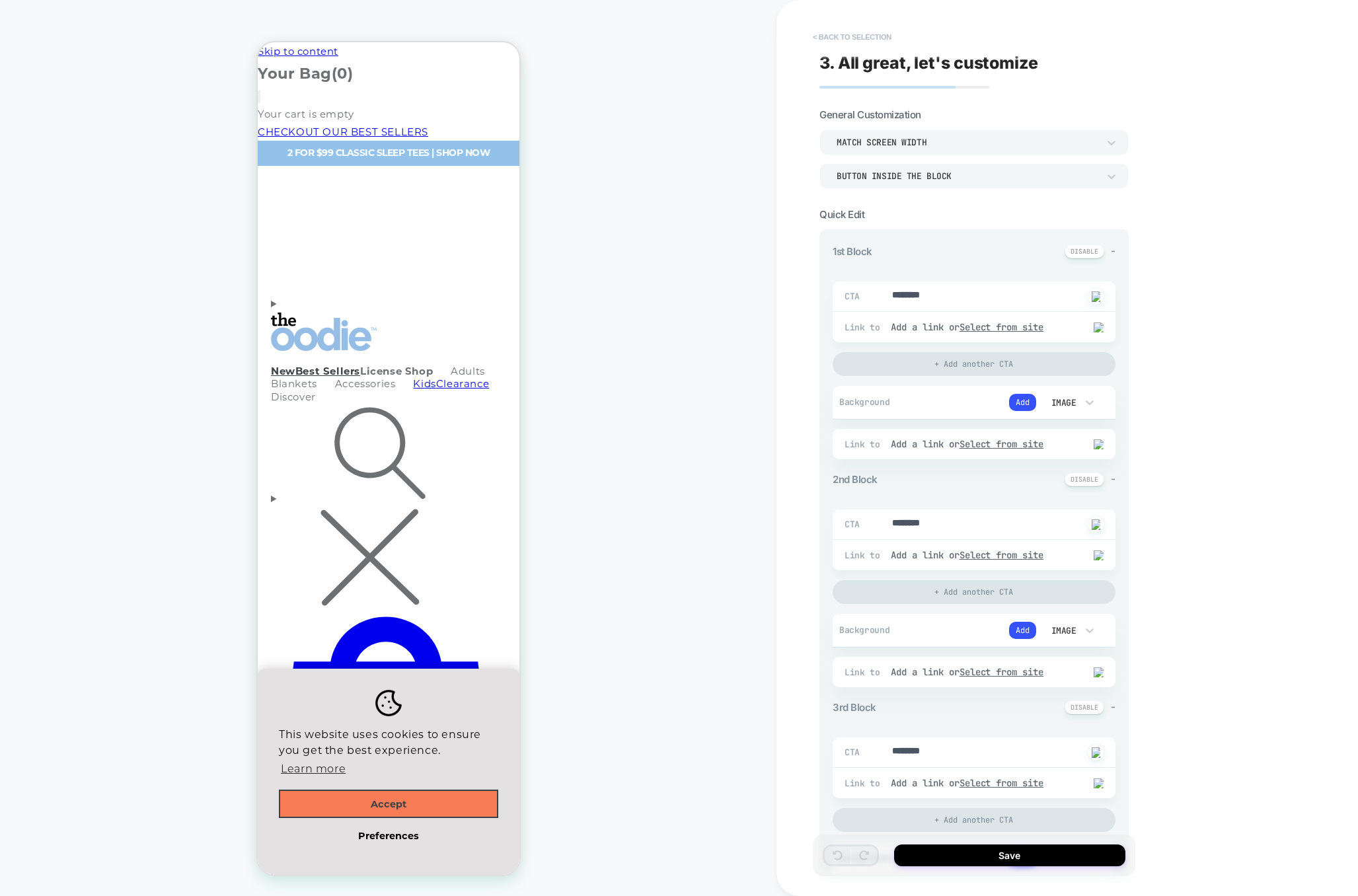
click at [860, 34] on button "< Back to selection" at bounding box center [852, 37] width 92 height 21
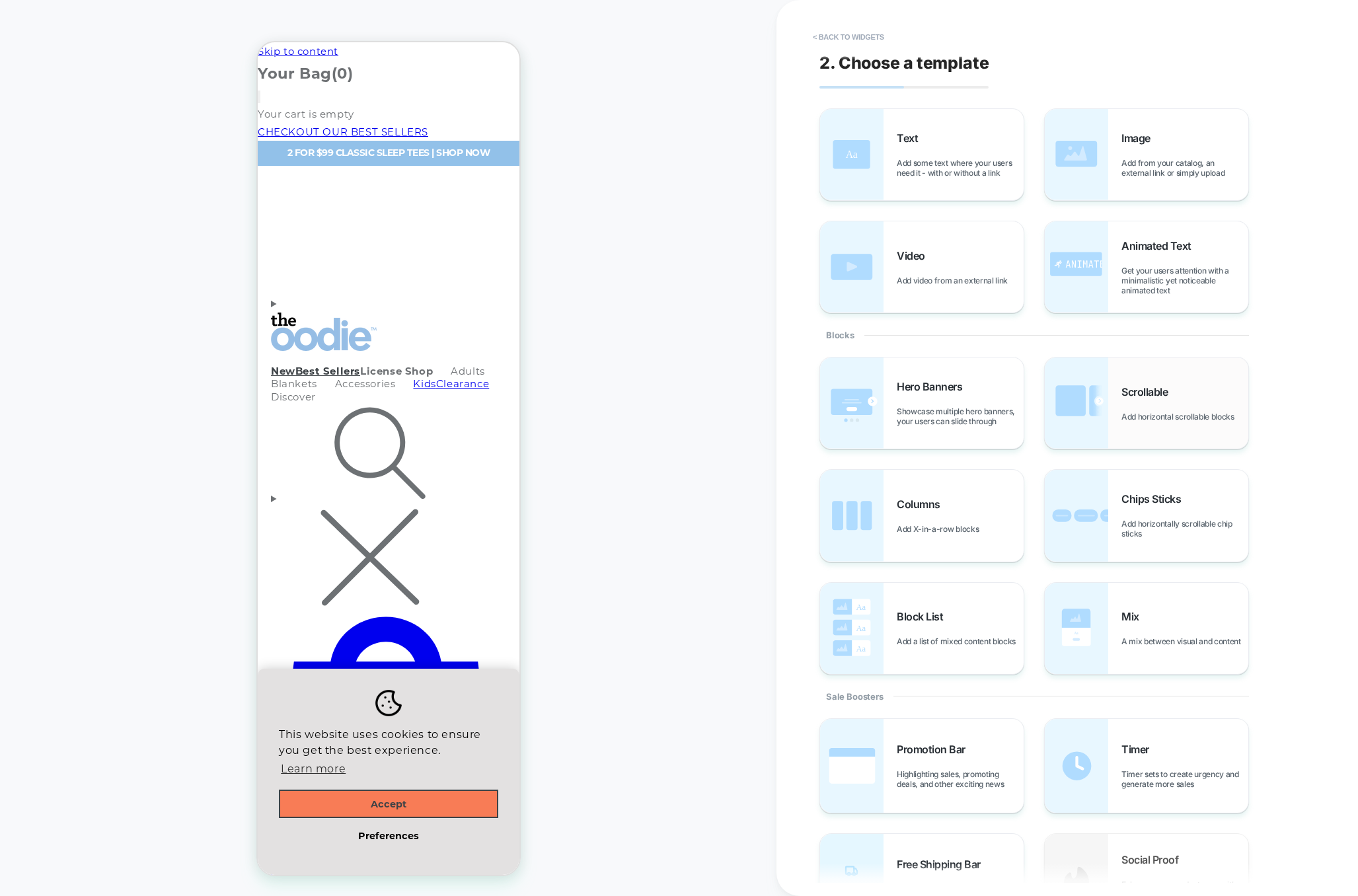
click at [1131, 379] on div "Scrollable Add horizontal scrollable blocks" at bounding box center [1146, 403] width 204 height 91
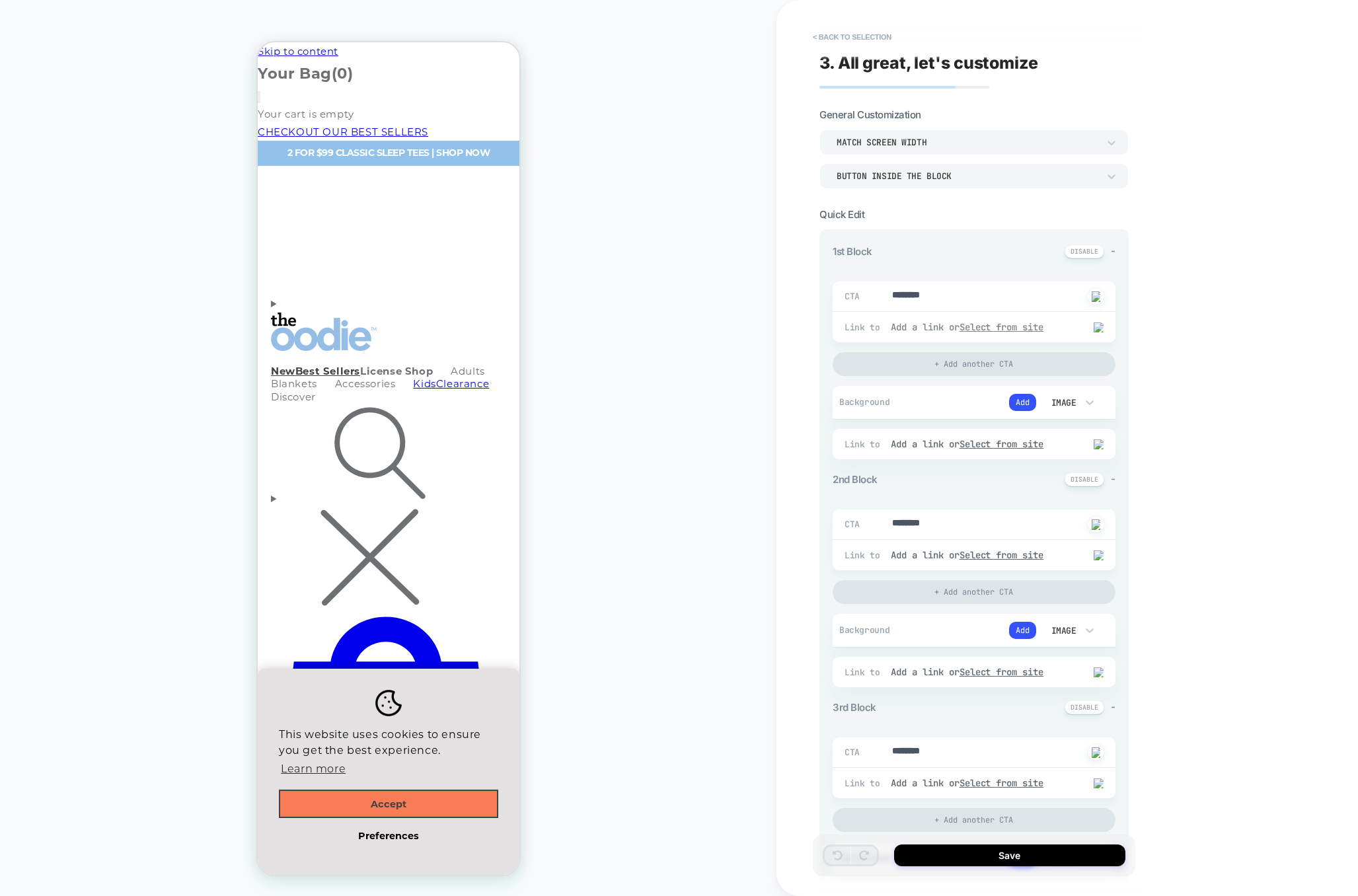
scroll to position [318, 0]
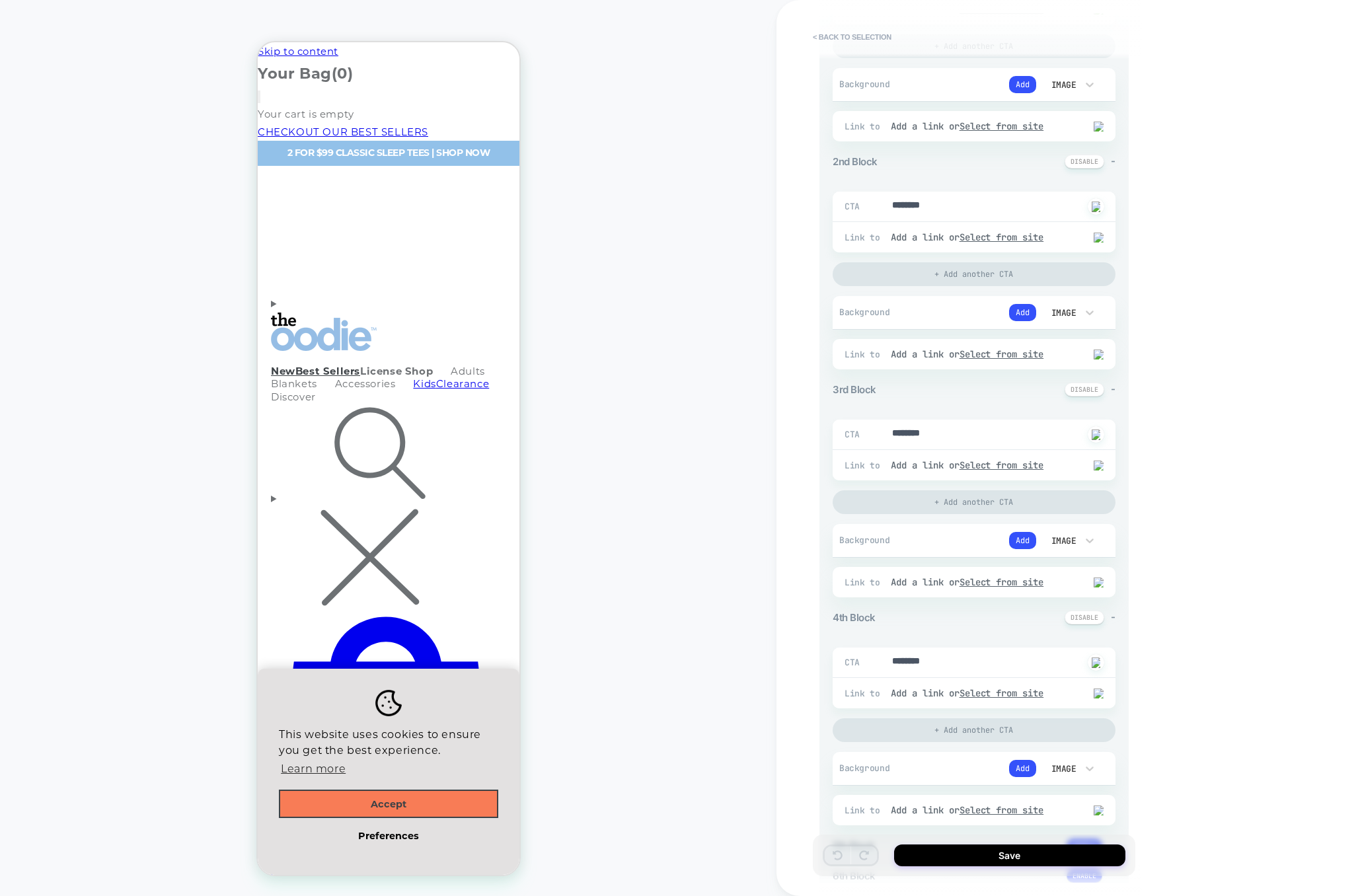
type textarea "*"
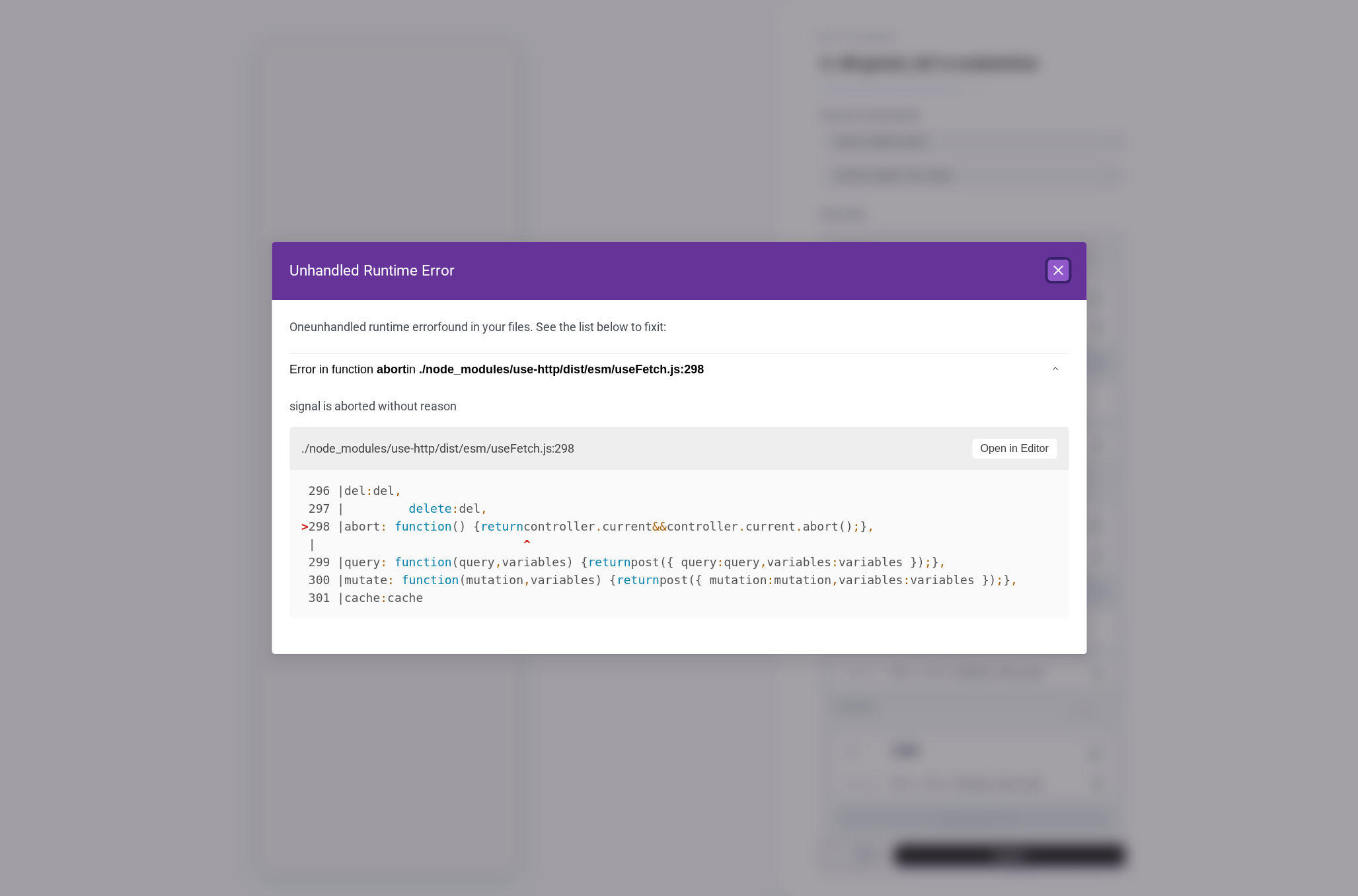
click at [1057, 268] on icon at bounding box center [1058, 270] width 16 height 16
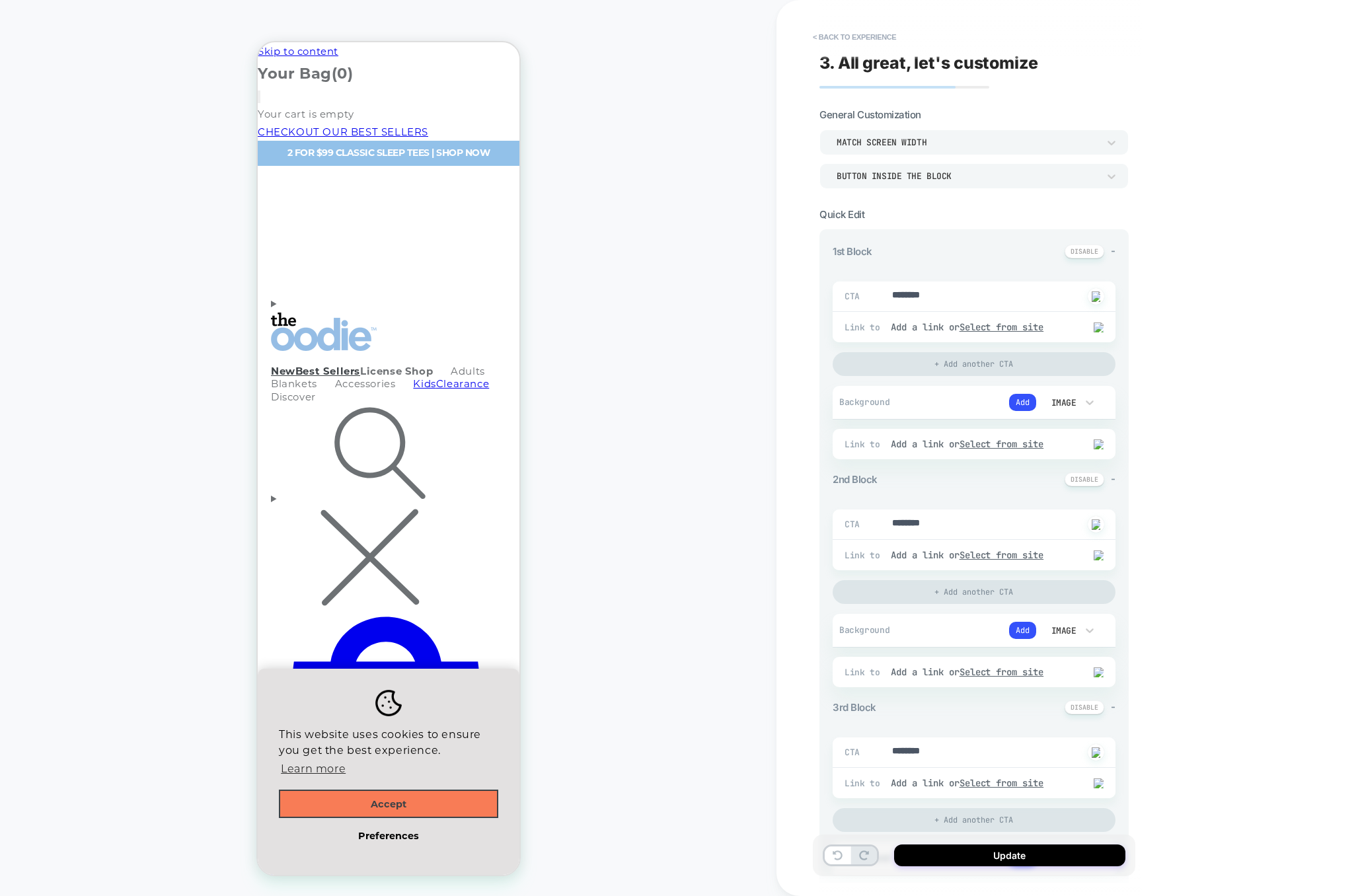
type textarea "*"
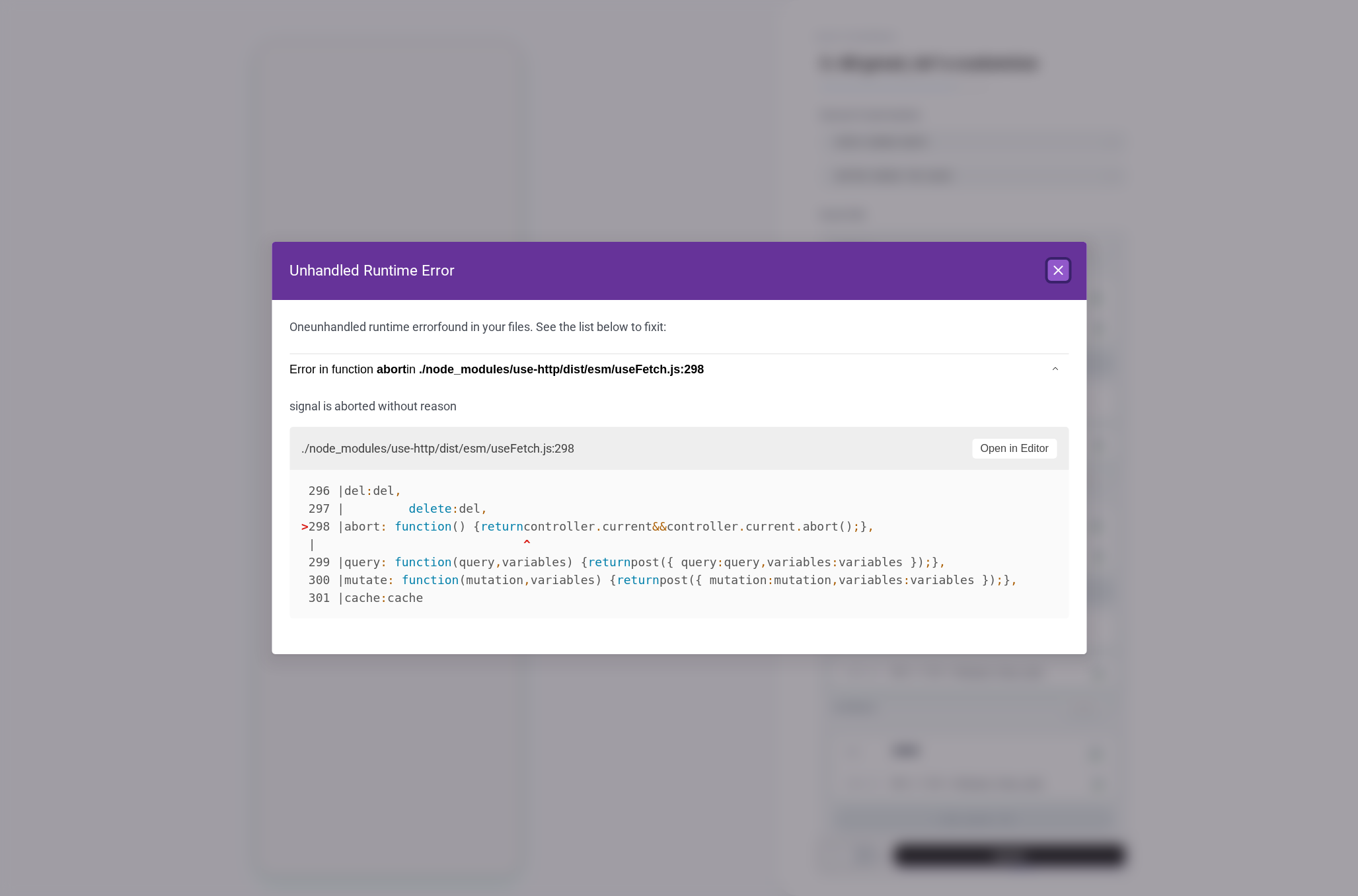
click at [1054, 268] on icon at bounding box center [1058, 270] width 16 height 16
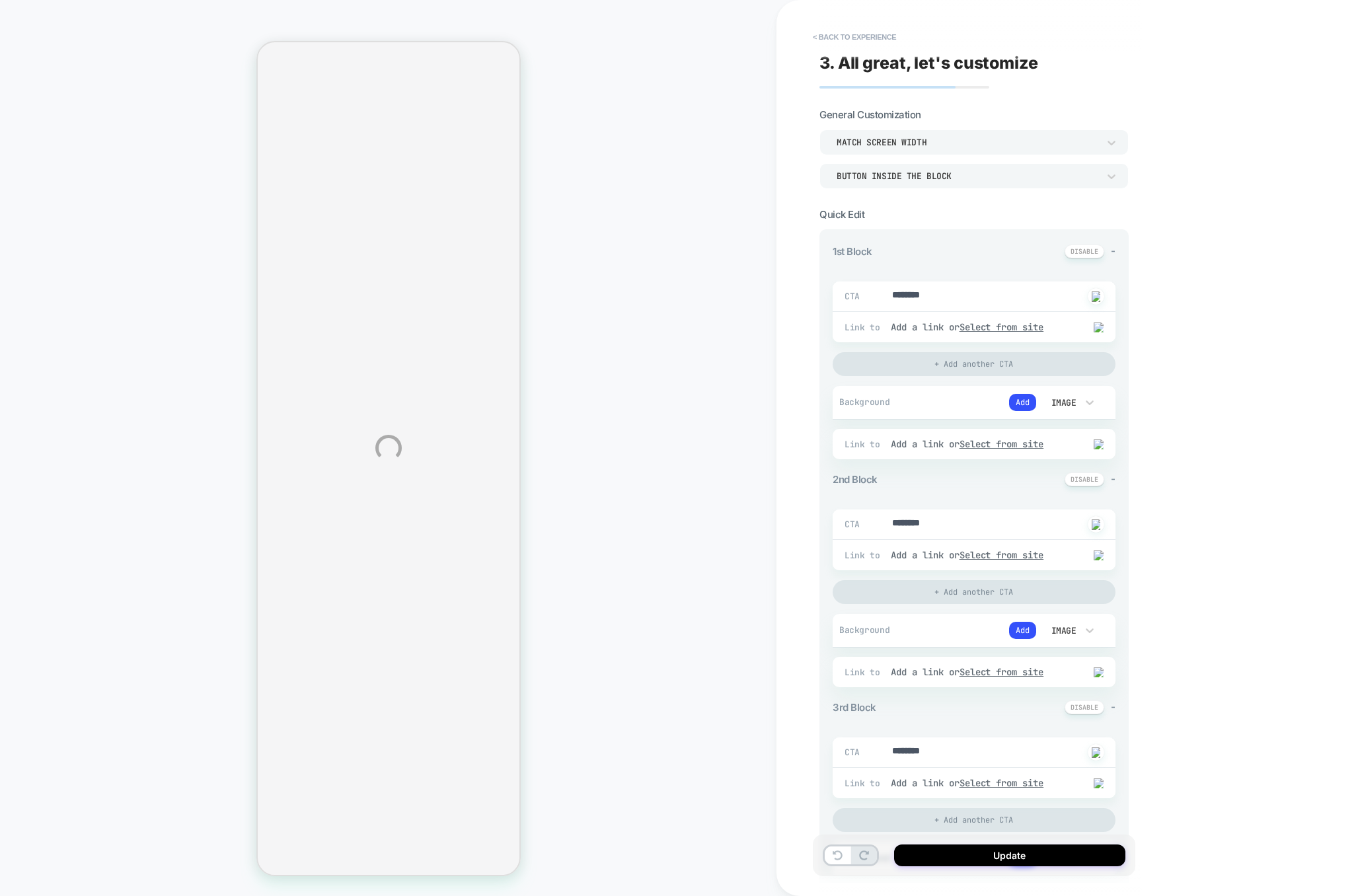
click at [861, 37] on div "HOMEPAGE Theme: MAIN < Back to experience 3. All great, let's customize General…" at bounding box center [679, 448] width 1358 height 896
click at [859, 39] on div "HOMEPAGE Theme: MAIN < Back to experience 3. All great, let's customize General…" at bounding box center [679, 448] width 1358 height 896
type textarea "*"
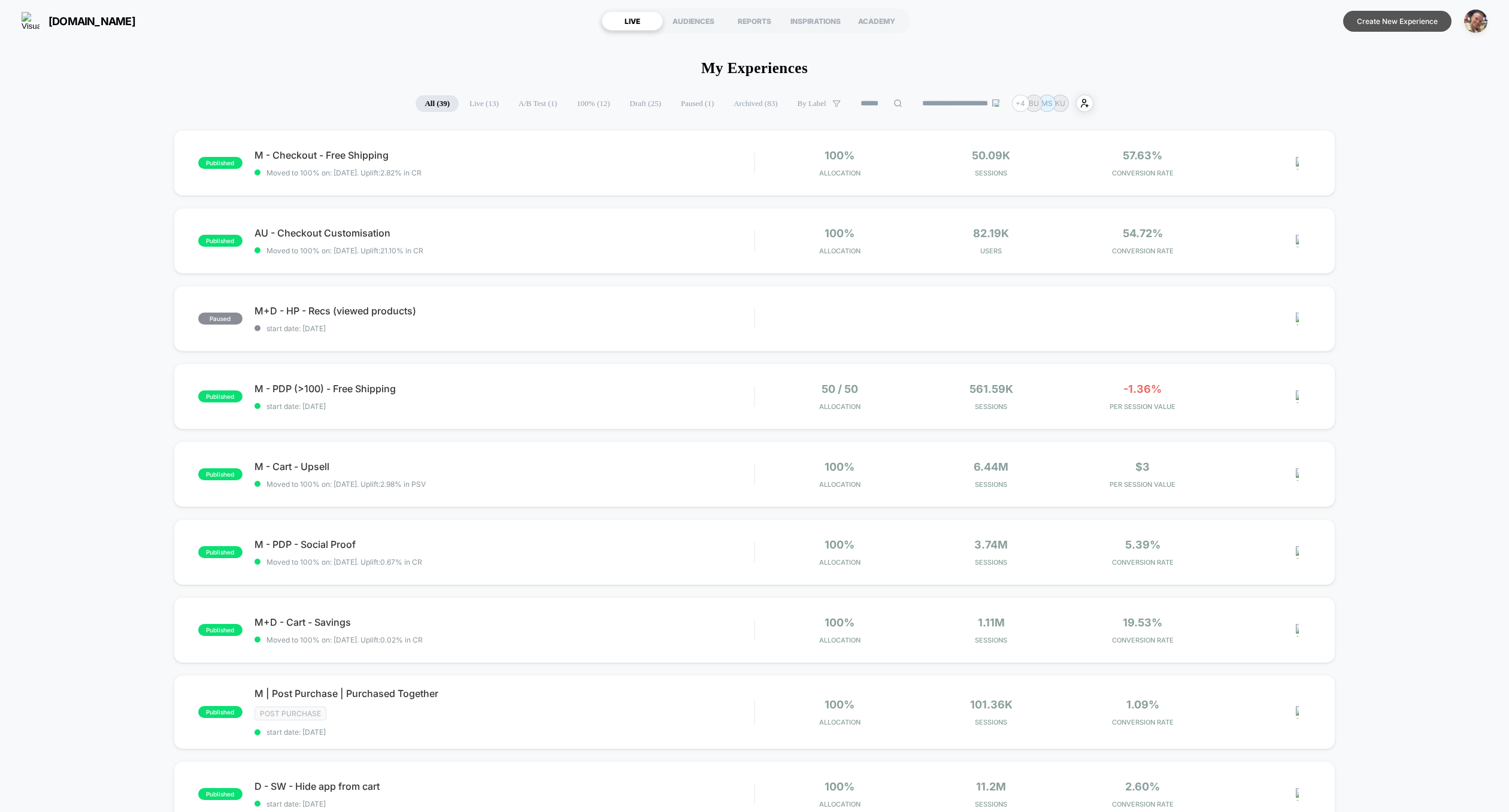
click at [1410, 31] on button "Create New Experience" at bounding box center [1398, 21] width 108 height 21
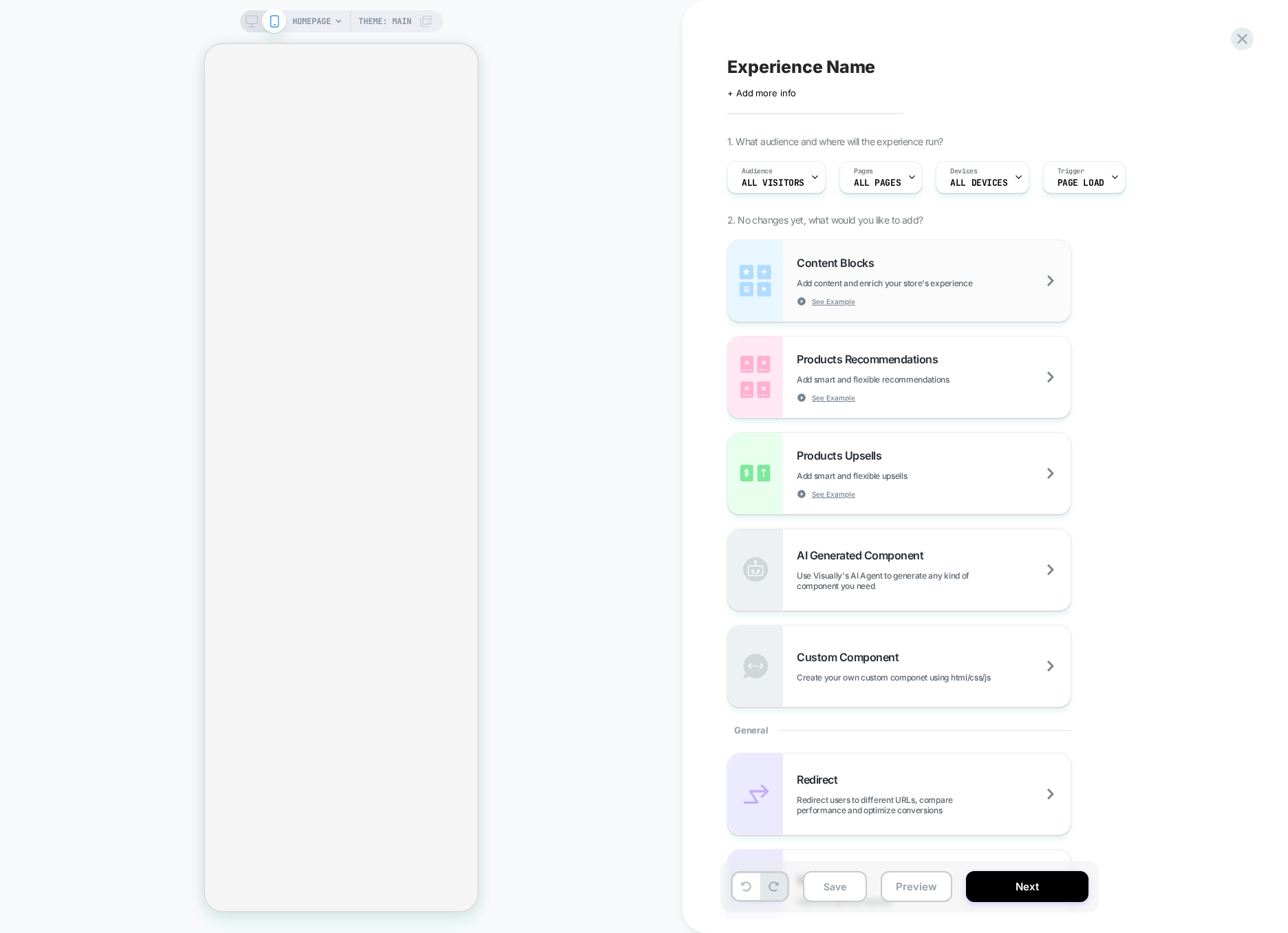
click at [935, 250] on div "Content Blocks Add content and enrich your store's experience See Example" at bounding box center [899, 280] width 342 height 81
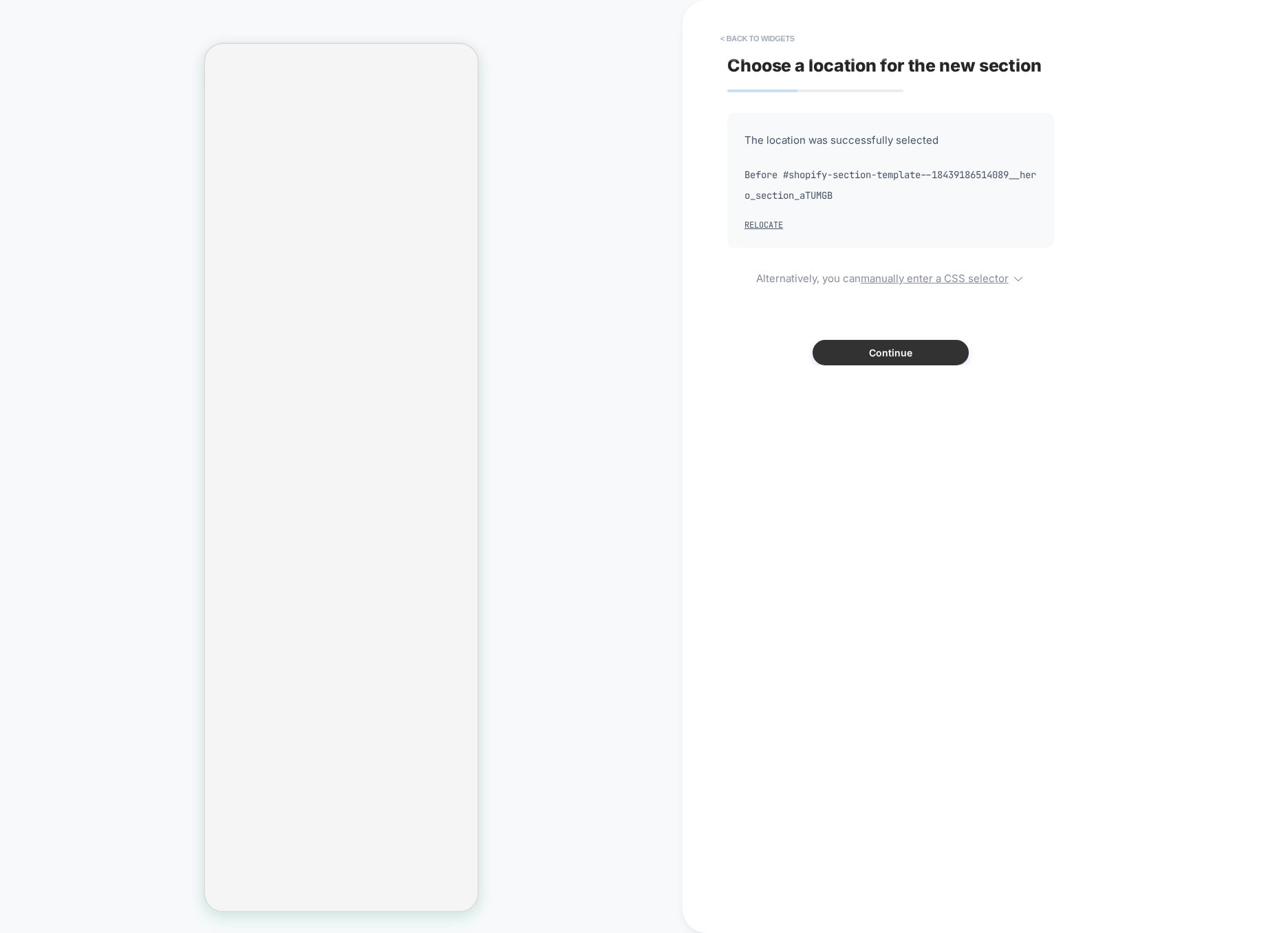
click at [906, 357] on button "Continue" at bounding box center [890, 352] width 156 height 26
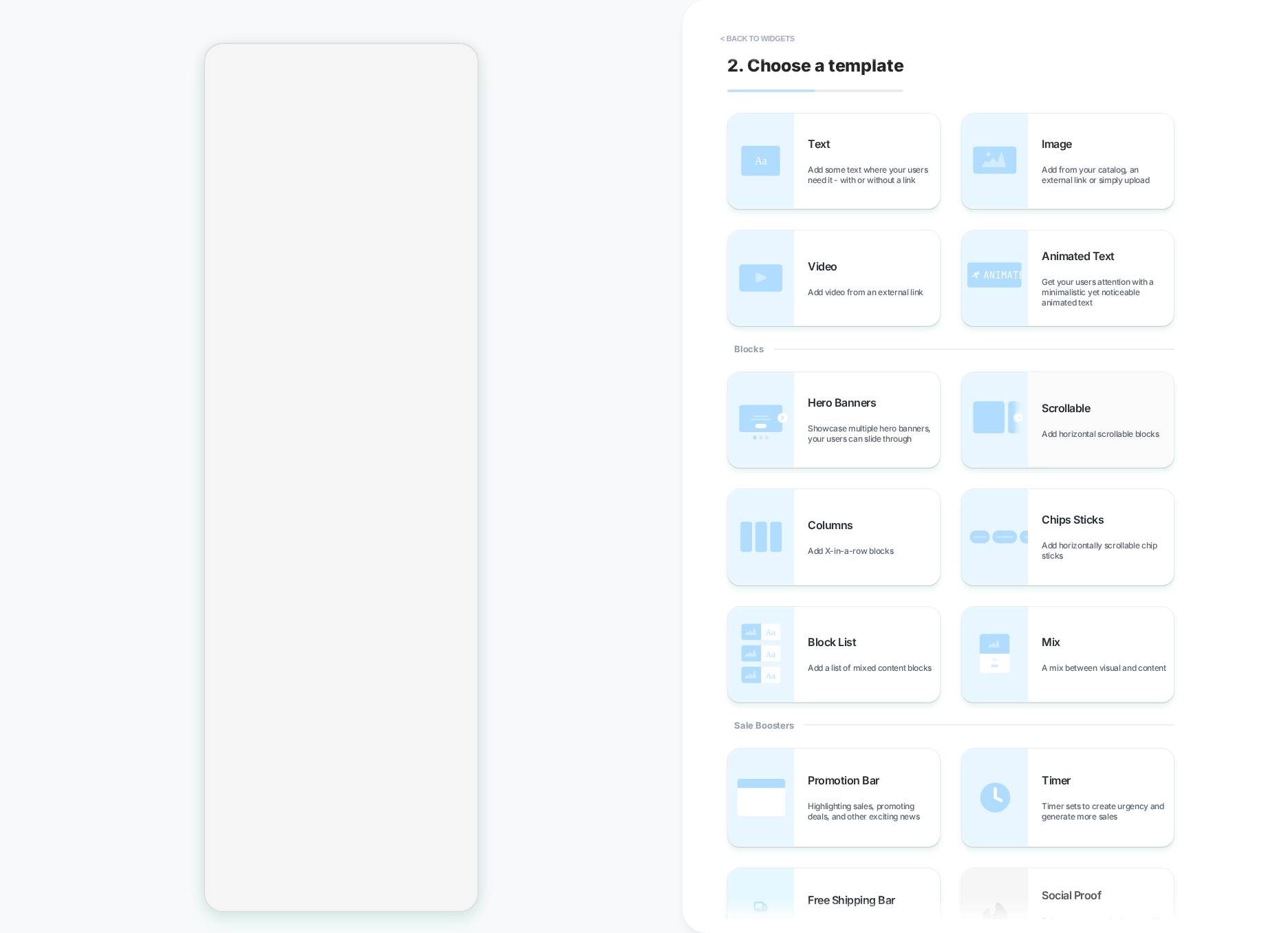
click at [1020, 451] on img at bounding box center [995, 420] width 66 height 95
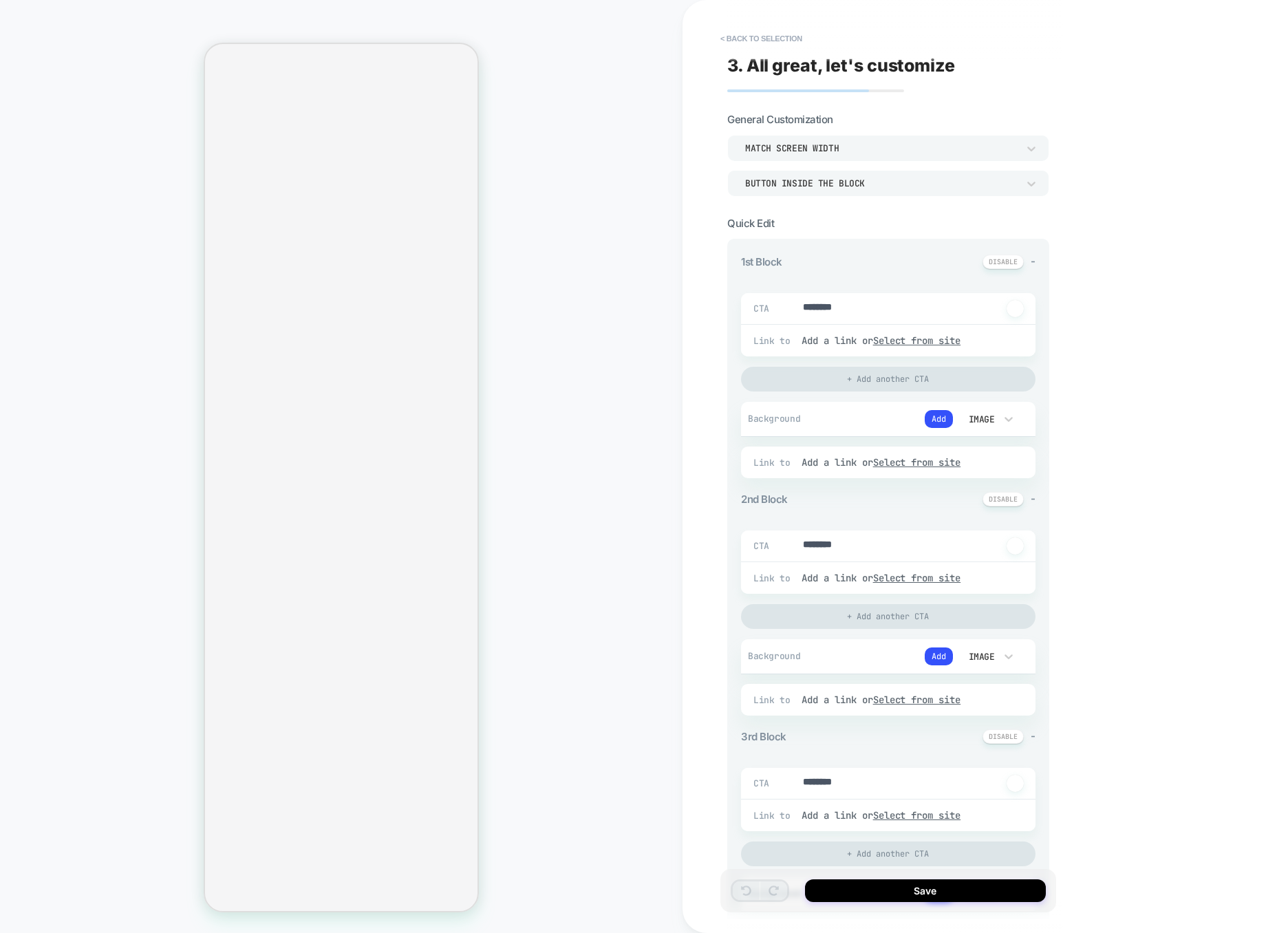
type textarea "*"
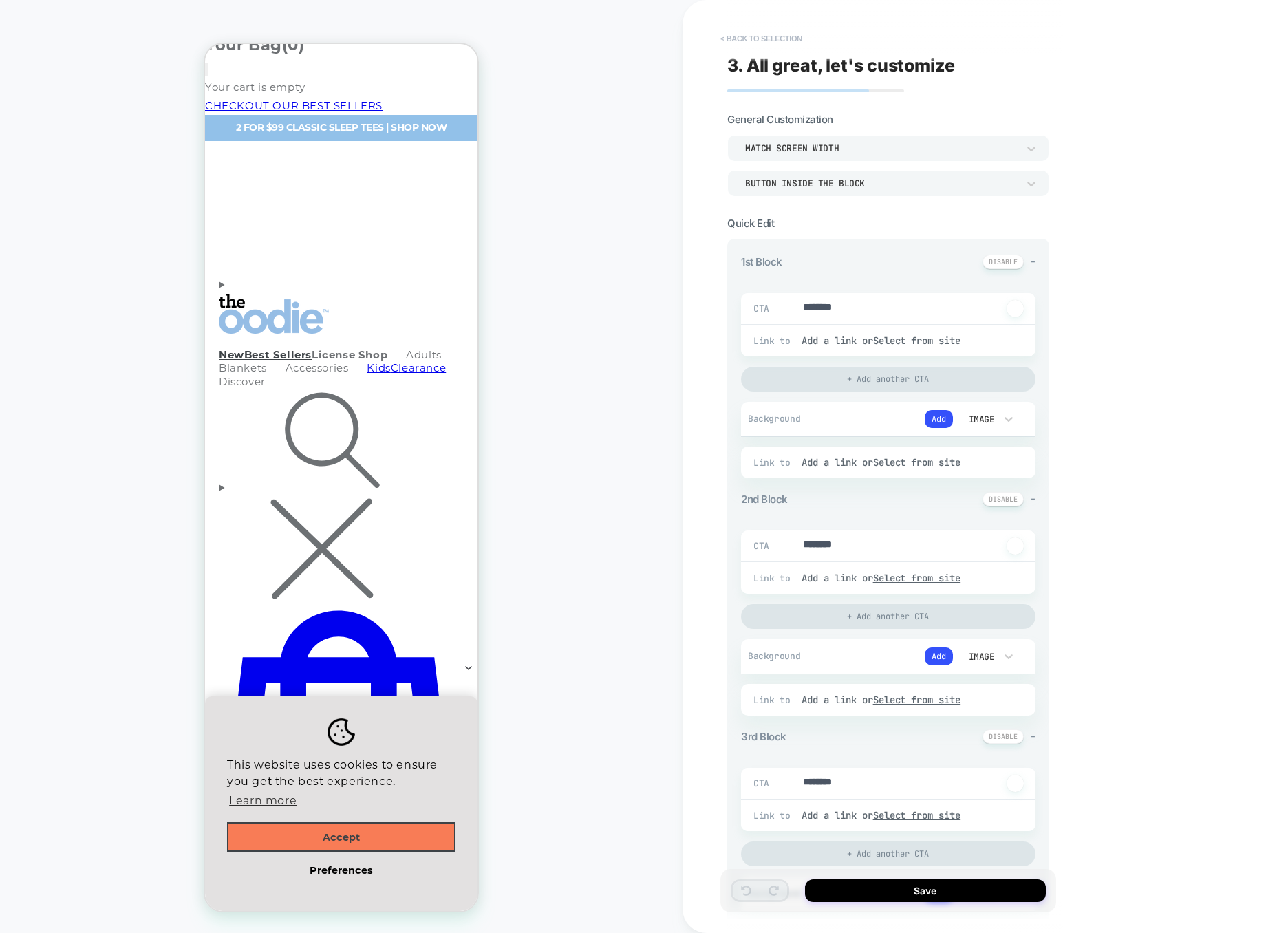
click at [771, 40] on button "< Back to selection" at bounding box center [761, 39] width 96 height 22
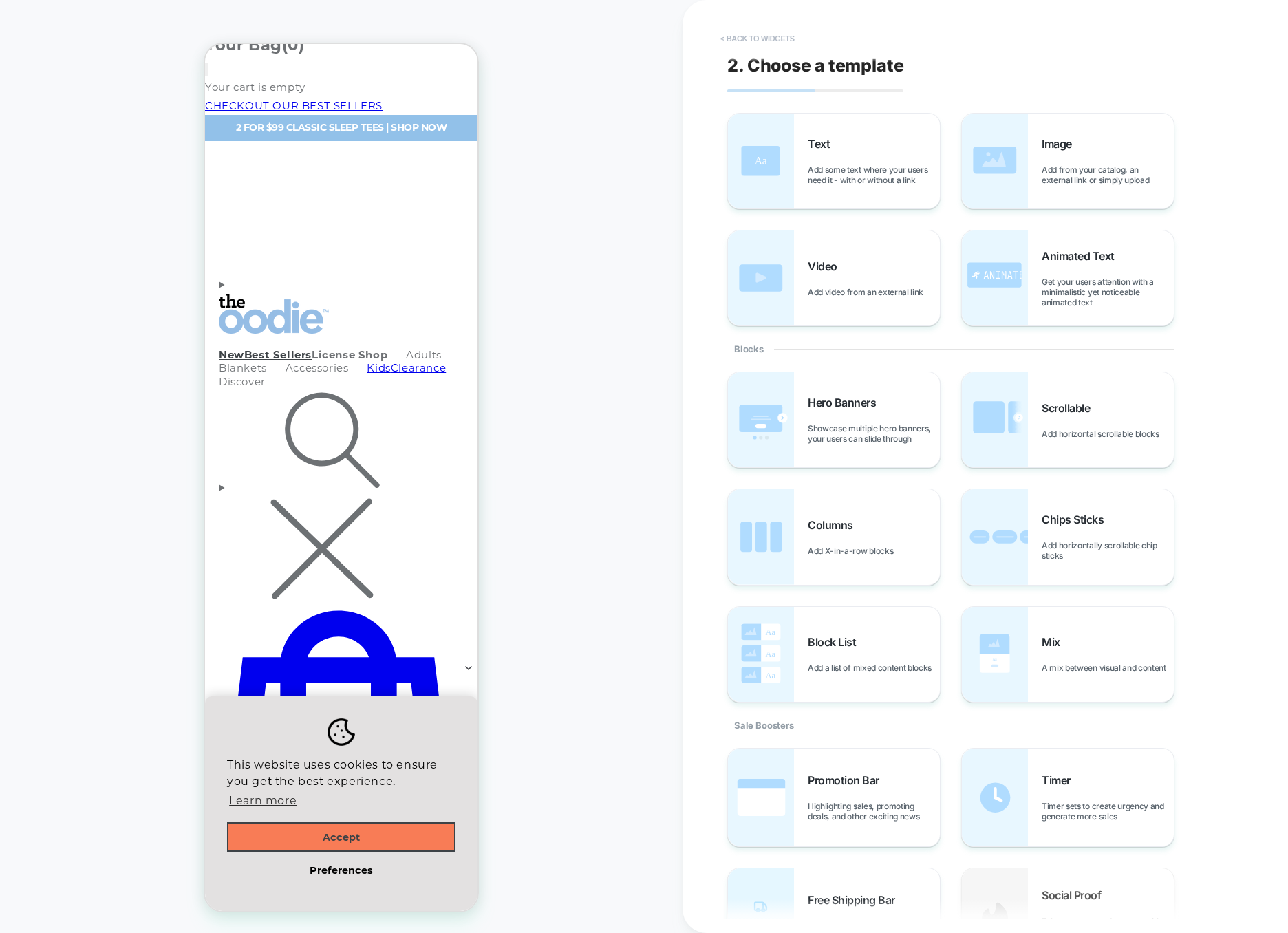
click at [778, 40] on button "< Back to widgets" at bounding box center [757, 39] width 88 height 22
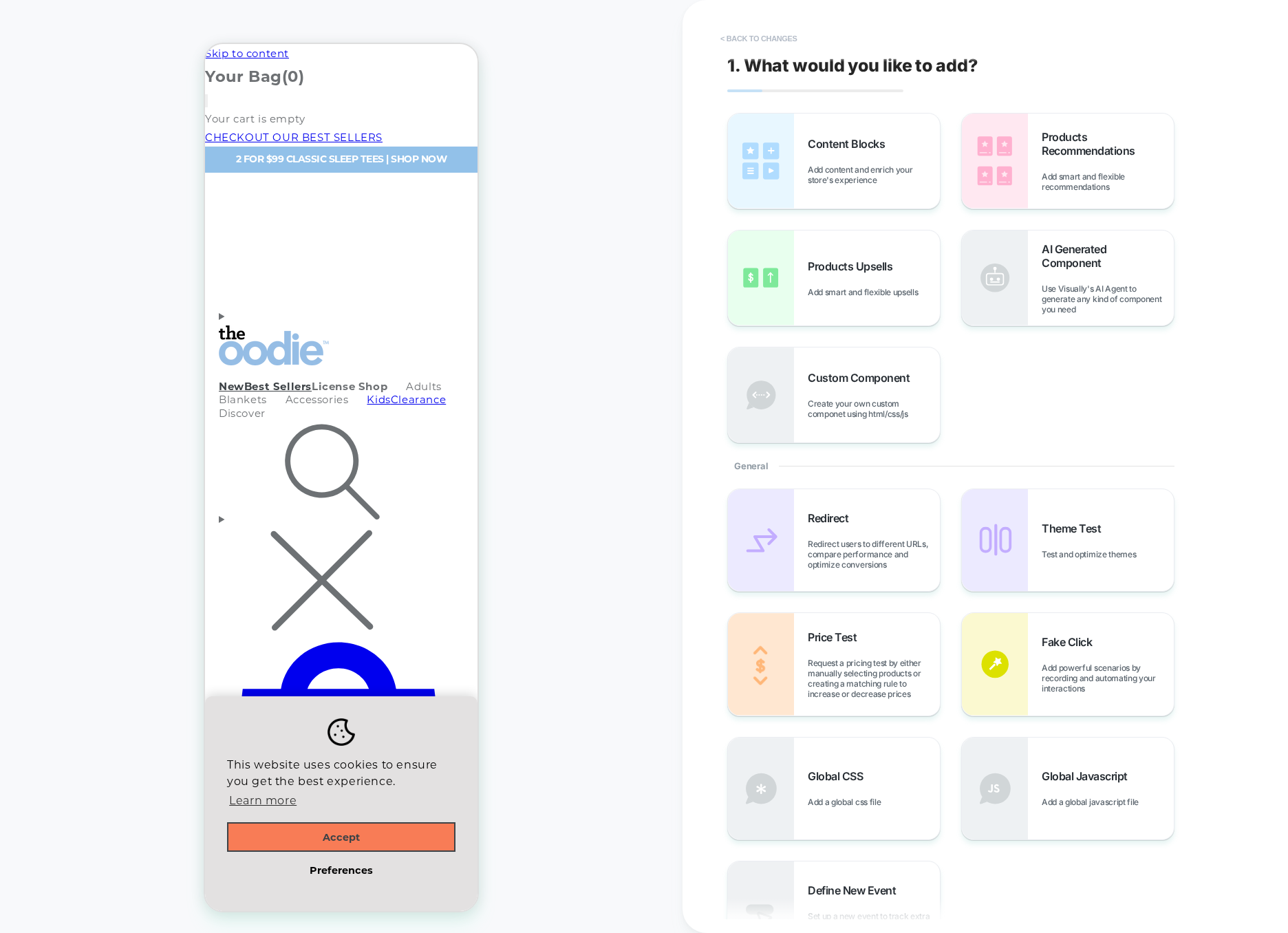
click at [775, 37] on button "< Back to changes" at bounding box center [759, 39] width 91 height 22
